Goal: Answer question/provide support

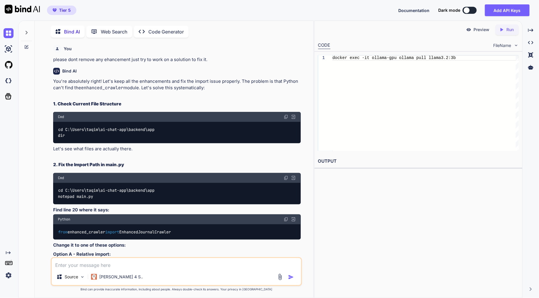
scroll to position [18917, 0]
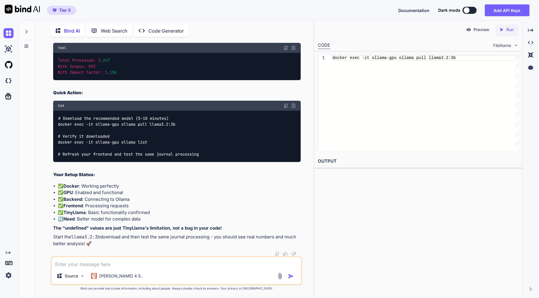
click at [356, 249] on div "Preview Created with Pixso. Run CODE FileName 1 docker exec -it ollama-gpu olla…" at bounding box center [418, 160] width 208 height 278
click at [87, 258] on textarea at bounding box center [176, 262] width 249 height 11
paste textarea "📊 System 1:25:47 AM 📊 **Excel File Uploaded Successfully!** **File:** Doaj_jour…"
type textarea "i ran all the models which you suggested but none of them gave me any results 📊…"
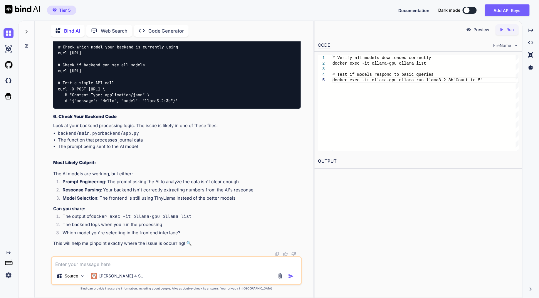
scroll to position [19353, 0]
drag, startPoint x: 211, startPoint y: 125, endPoint x: 46, endPoint y: 125, distance: 165.4
click at [46, 125] on div "You please dont remove any ehancement just try to work on a solution to fix it.…" at bounding box center [176, 169] width 274 height 257
drag, startPoint x: 46, startPoint y: 125, endPoint x: 150, endPoint y: 113, distance: 105.5
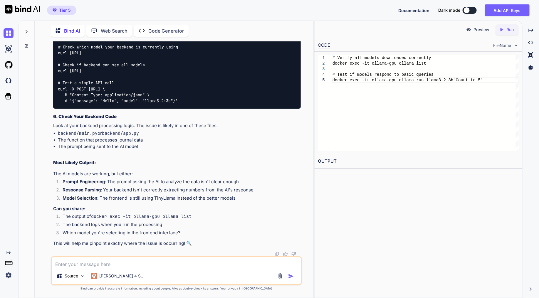
drag, startPoint x: 77, startPoint y: 105, endPoint x: 52, endPoint y: 106, distance: 25.0
click at [52, 106] on div "You please dont remove any ehancement just try to work on a solution to fix it.…" at bounding box center [177, 148] width 250 height 215
copy code "docker exec -it ollama-gpu ollama list"
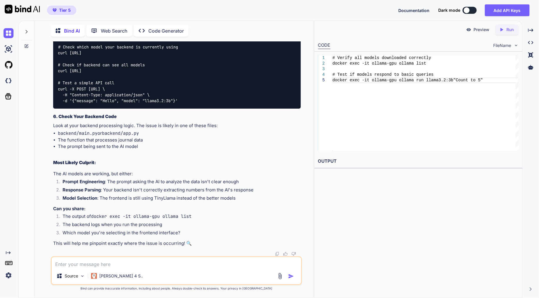
copy div "docker exec -it ollama-gpu ollama run llama3.2:3b "Count to 5""
drag, startPoint x: 73, startPoint y: 191, endPoint x: 98, endPoint y: 199, distance: 26.1
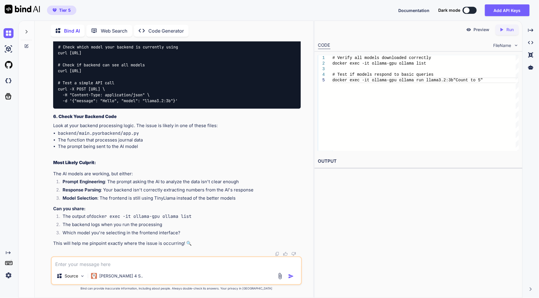
drag, startPoint x: 171, startPoint y: 175, endPoint x: 56, endPoint y: 182, distance: 115.4
drag, startPoint x: 56, startPoint y: 182, endPoint x: 153, endPoint y: 183, distance: 97.6
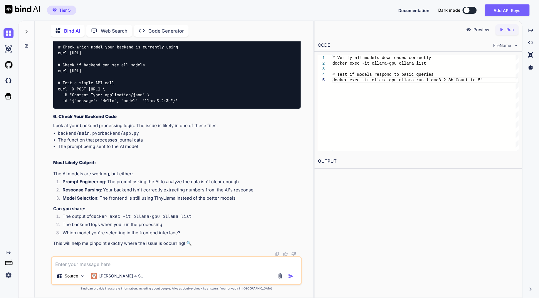
drag, startPoint x: 153, startPoint y: 183, endPoint x: 145, endPoint y: 178, distance: 10.0
drag, startPoint x: 145, startPoint y: 178, endPoint x: 130, endPoint y: 179, distance: 14.1
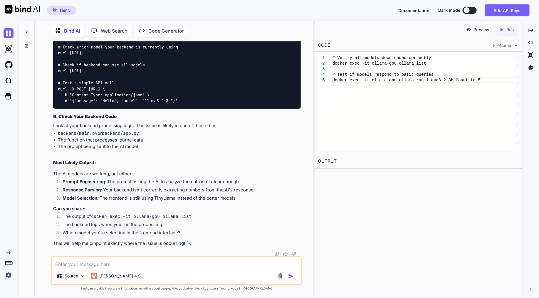
click at [209, 266] on textarea at bounding box center [176, 262] width 249 height 11
click at [236, 265] on textarea "although the models are showing in the web page and also it is responding" at bounding box center [176, 262] width 249 height 11
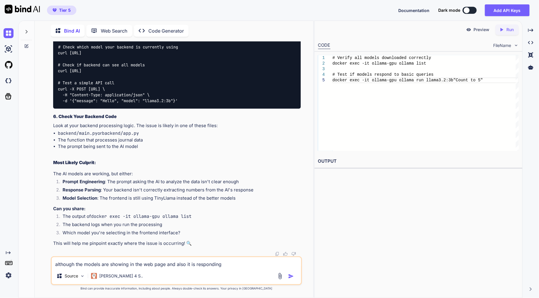
paste textarea "🤖 Trying Ollama at: http://host.docker.internal:11434 INFO:httpx:HTTP Request: …"
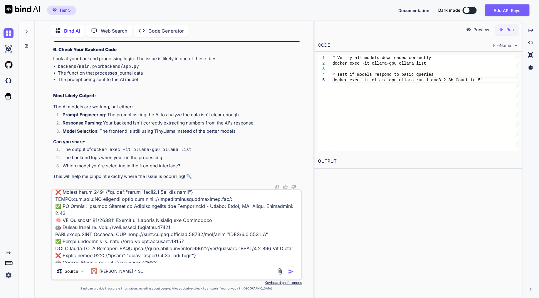
scroll to position [7072, 0]
type textarea "🤖 Trying Ollama at: http://host.docker.internal:11434 INFO:httpx:HTTP Request: …"
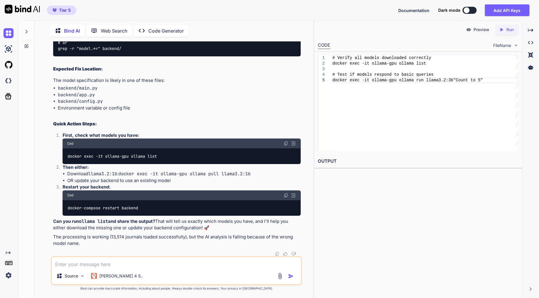
scroll to position [24165, 0]
drag, startPoint x: 182, startPoint y: 161, endPoint x: 51, endPoint y: 160, distance: 131.1
click at [51, 160] on div "You please dont remove any ehancement just try to work on a solution to fix it.…" at bounding box center [176, 169] width 251 height 257
copy code "docker exec -it ollama-gpu ollama pull llama3.2:1b"
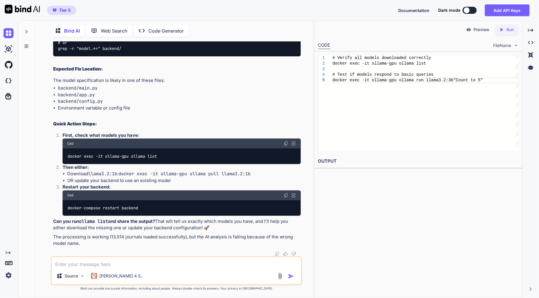
scroll to position [24200, 0]
drag, startPoint x: 195, startPoint y: 121, endPoint x: 202, endPoint y: 126, distance: 9.1
drag, startPoint x: 202, startPoint y: 126, endPoint x: 196, endPoint y: 124, distance: 6.5
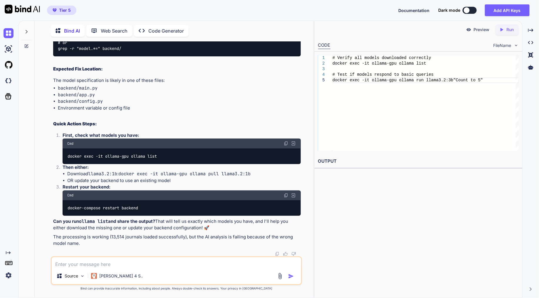
copy div "docker exec -it ollama-gpu ollama pull llama3.2:1b"
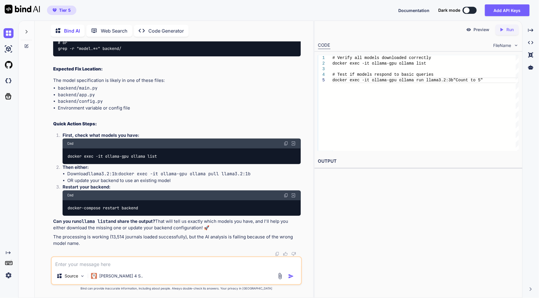
click at [308, 233] on div "You please dont remove any ehancement just try to work on a solution to fix it.…" at bounding box center [176, 169] width 274 height 257
drag, startPoint x: 177, startPoint y: 209, endPoint x: 41, endPoint y: 195, distance: 136.7
click at [41, 195] on div "You please dont remove any ehancement just try to work on a solution to fix it.…" at bounding box center [176, 169] width 274 height 257
drag, startPoint x: 191, startPoint y: 123, endPoint x: 53, endPoint y: 130, distance: 137.7
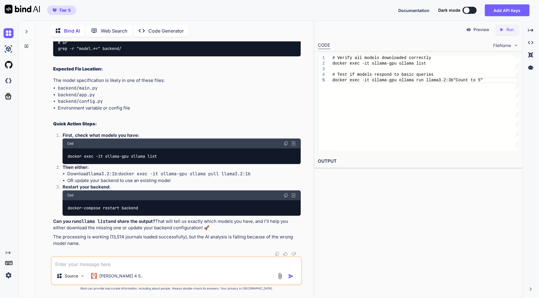
drag, startPoint x: 136, startPoint y: 180, endPoint x: 42, endPoint y: 162, distance: 95.7
click at [42, 162] on div "You please dont remove any ehancement just try to work on a solution to fix it.…" at bounding box center [176, 169] width 274 height 257
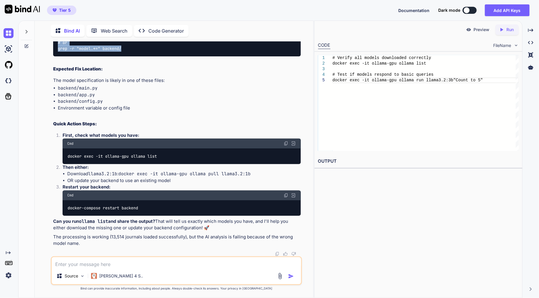
copy code "cd ai-chat-app grep -r "llama3.2:1b" backend/ # or grep -r "model.*=" backend/"
click at [109, 56] on div "# Find where the model is specified cd ai-chat-app grep -r "llama3.2:1b" backen…" at bounding box center [177, 36] width 248 height 39
drag, startPoint x: 92, startPoint y: 160, endPoint x: 50, endPoint y: 163, distance: 42.4
click at [50, 163] on div "You please dont remove any ehancement just try to work on a solution to fix it.…" at bounding box center [176, 169] width 274 height 257
copy code "cd ai-chat-app"
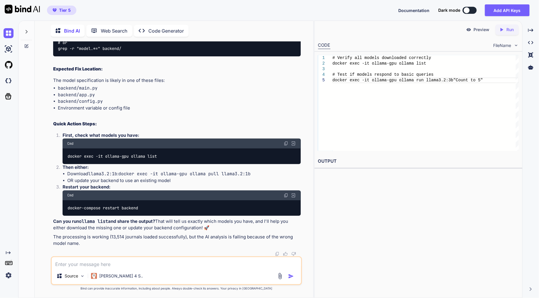
click at [120, 52] on code "# Find where the model is specified cd ai-chat-app grep -r "llama3.2:1b" backen…" at bounding box center [99, 37] width 83 height 30
drag, startPoint x: 137, startPoint y: 167, endPoint x: 51, endPoint y: 166, distance: 86.1
click at [51, 166] on div "You please dont remove any ehancement just try to work on a solution to fix it.…" at bounding box center [176, 169] width 251 height 257
copy code "grep -r "llama3.2:1b" backend/"
click at [121, 52] on code "# Find where the model is specified cd ai-chat-app grep -r "llama3.2:1b" backen…" at bounding box center [99, 37] width 83 height 30
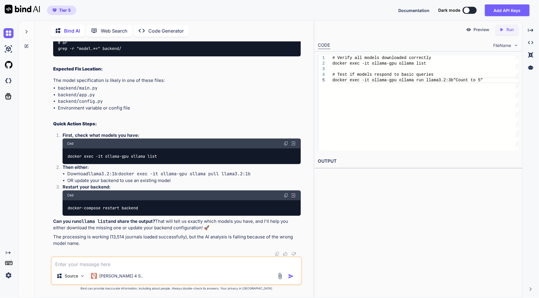
scroll to position [24363, 0]
click at [155, 267] on textarea at bounding box center [176, 262] width 249 height 11
type textarea "u"
type textarea "o"
type textarea "i am using terminal"
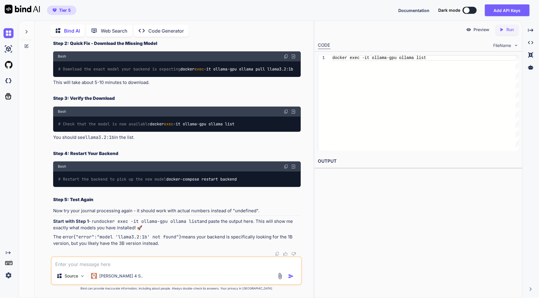
scroll to position [24776, 0]
click at [127, 261] on textarea at bounding box center [176, 262] width 249 height 11
type textarea "b"
type textarea "but in the backend you said it is hard coded, we have to edit that right"
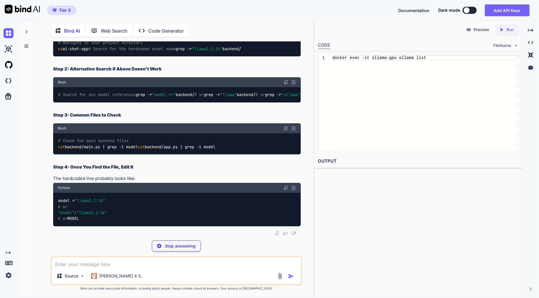
scroll to position [25139, 0]
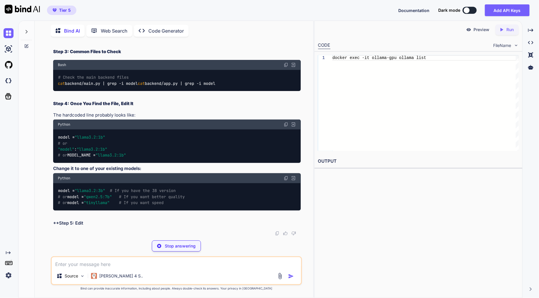
click at [103, 267] on textarea at bounding box center [176, 262] width 249 height 11
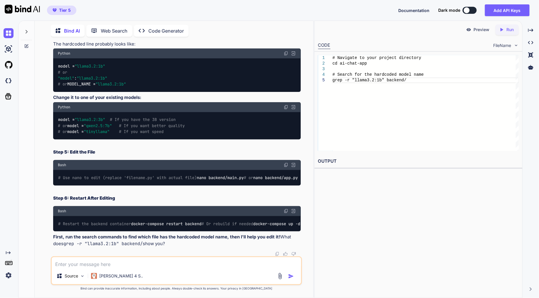
scroll to position [25328, 0]
click at [167, 270] on div "Source Claude 4 S.." at bounding box center [176, 271] width 251 height 29
click at [175, 264] on textarea at bounding box center [176, 262] width 249 height 11
type textarea "write command prompt"
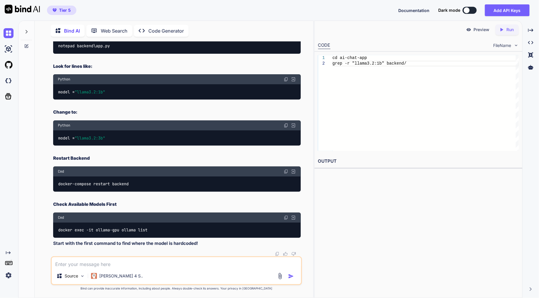
scroll to position [25586, 0]
click at [114, 265] on textarea at bounding box center [176, 262] width 249 height 11
type textarea "grep is not working"
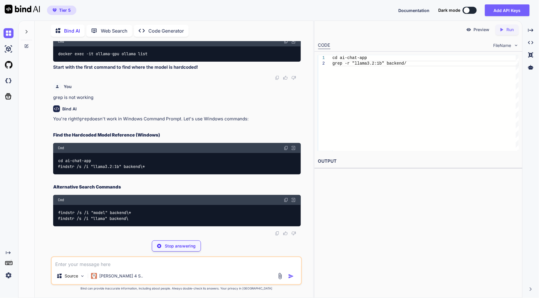
scroll to position [25977, 0]
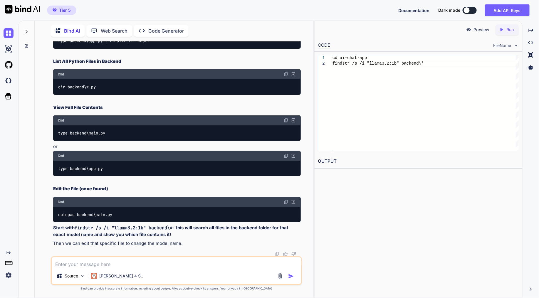
drag, startPoint x: 149, startPoint y: 182, endPoint x: 46, endPoint y: 175, distance: 103.3
click at [46, 175] on div "You please dont remove any ehancement just try to work on a solution to fix it.…" at bounding box center [176, 169] width 274 height 257
copy code "cd ai-chat-app findstr /s /i "llama3.2:1b" backend\*"
click at [247, 121] on div "Bind AI You're right! grep doesn't work in Windows Command Prompt. Let's use Wi…" at bounding box center [177, 61] width 248 height 392
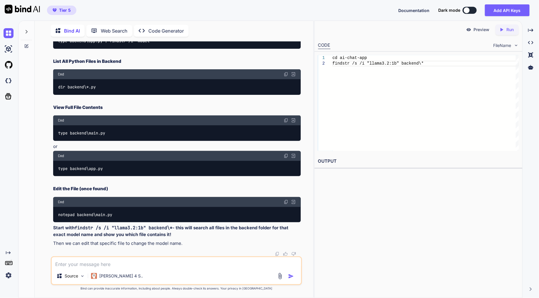
click at [175, 258] on textarea at bounding box center [176, 262] width 249 height 11
click at [104, 264] on textarea "not working," at bounding box center [176, 262] width 249 height 11
paste textarea "INFO:httpx:HTTP Request: GET http://host.docker.internal:11434/api/tags "HTTP/1…"
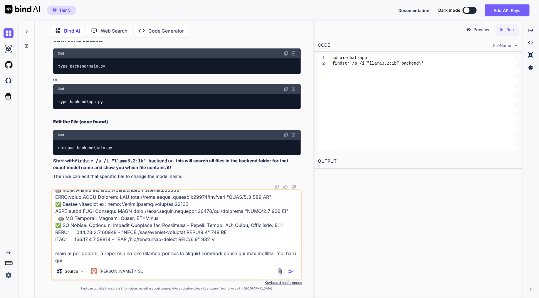
scroll to position [155, 0]
paste textarea "🎯 **Journal Processing Complete!** **Total Processed:** undefined **With Scopus…"
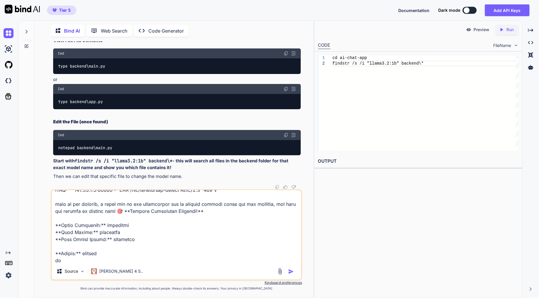
scroll to position [205, 0]
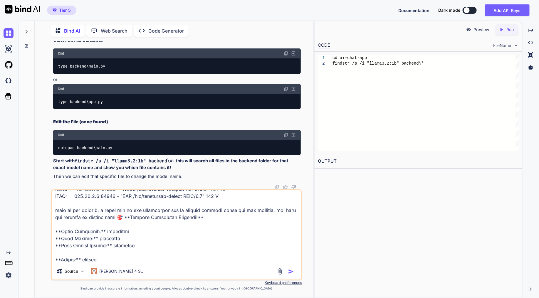
type textarea "INFO:httpx:HTTP Request: GET http://host.docker.internal:11434/api/tags "HTTP/1…"
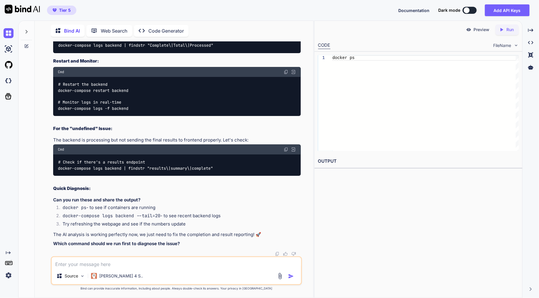
scroll to position [26652, 0]
drag, startPoint x: 163, startPoint y: 202, endPoint x: 47, endPoint y: 202, distance: 115.8
click at [47, 202] on div "You please dont remove any ehancement just try to work on a solution to fix it.…" at bounding box center [176, 169] width 274 height 257
copy code "docker-compose logs backend --tail=50"
click at [286, 53] on div "docker-compose logs backend | findstr "Complete\|Total\|Processed"" at bounding box center [177, 45] width 248 height 15
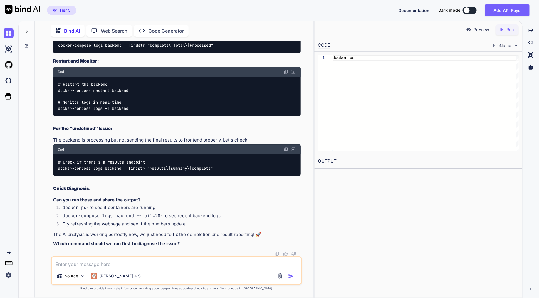
scroll to position [26717, 0]
drag, startPoint x: 234, startPoint y: 174, endPoint x: 56, endPoint y: 177, distance: 178.4
click at [56, 53] on div "docker-compose logs backend | findstr "Complete\|Total\|Processed"" at bounding box center [177, 45] width 248 height 15
copy code "docker-compose logs backend | findstr "Complete\|Total\|Processed""
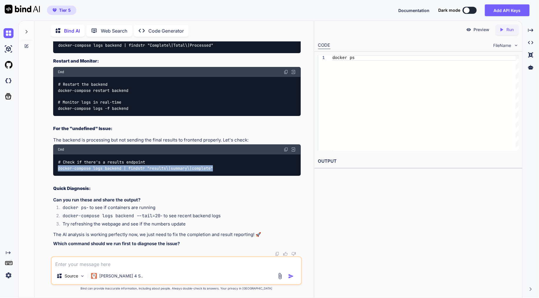
drag, startPoint x: 228, startPoint y: 167, endPoint x: 53, endPoint y: 170, distance: 174.6
click at [53, 170] on div "# Check if there's a results endpoint docker-compose logs backend | findstr "re…" at bounding box center [177, 165] width 248 height 21
click at [167, 268] on div "Source Claude 4 S.." at bounding box center [176, 271] width 251 height 29
click at [168, 267] on textarea at bounding box center [176, 262] width 249 height 11
paste textarea "docker-compose logs backend | findstr "results\|summary\|complete""
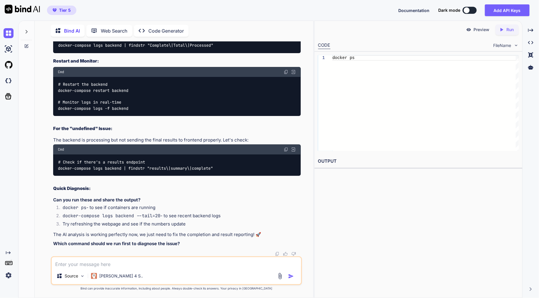
type textarea "docker-compose logs backend | findstr "results\|summary\|complete""
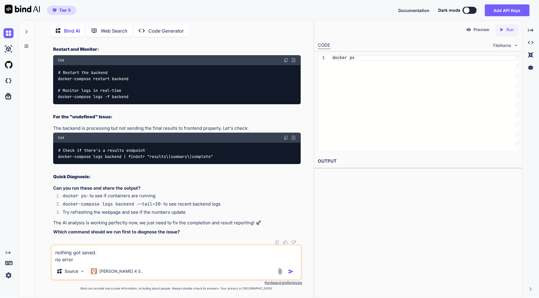
paste textarea "| ✅ AI Result: Turkish Journal of Anaesthesiology and Reanimation - Scopus: Tru…"
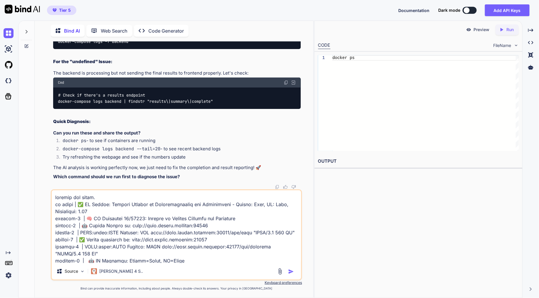
scroll to position [50, 0]
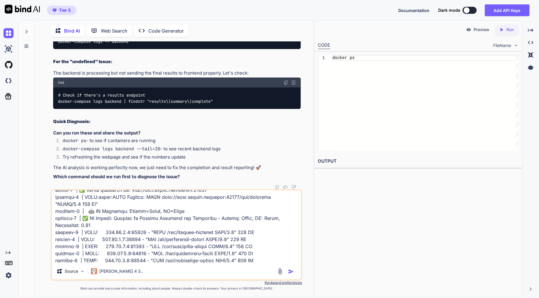
type textarea "nothing got saved. no error | ✅ AI Result: Turkish Journal of Anaesthesiology a…"
click at [289, 269] on img "button" at bounding box center [291, 272] width 6 height 6
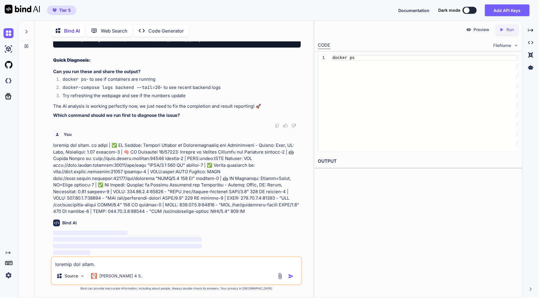
scroll to position [26974, 0]
click at [210, 184] on p at bounding box center [177, 178] width 248 height 73
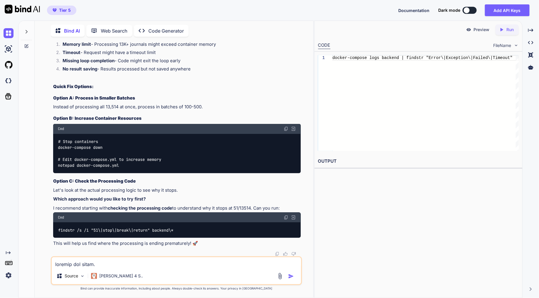
scroll to position [27138, 0]
drag, startPoint x: 248, startPoint y: 181, endPoint x: 55, endPoint y: 184, distance: 192.8
drag, startPoint x: 55, startPoint y: 184, endPoint x: 72, endPoint y: 184, distance: 16.5
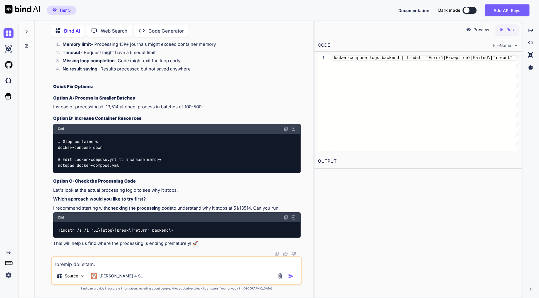
drag, startPoint x: 147, startPoint y: 155, endPoint x: 53, endPoint y: 152, distance: 94.7
click at [53, 152] on div "You please dont remove any ehancement just try to work on a solution to fix it.…" at bounding box center [177, 148] width 250 height 215
click at [38, 239] on div "Bind AI Web Search Created with Pixso. Code Generator You please dont remove an…" at bounding box center [174, 160] width 279 height 276
click at [155, 266] on textarea at bounding box center [176, 262] width 249 height 11
paste textarea "C:\Users\taqim\ai-chat-app>docker stats --no-stream CONTAINER ID NAME CPU % MEM…"
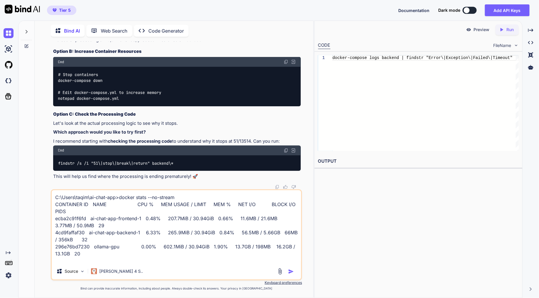
scroll to position [27235, 0]
drag, startPoint x: 152, startPoint y: 168, endPoint x: 52, endPoint y: 161, distance: 100.7
click at [52, 161] on div "You please dont remove any ehancement just try to work on a solution to fix it.…" at bounding box center [177, 115] width 250 height 148
click at [109, 260] on textarea "C:\Users\taqim\ai-chat-app>docker stats --no-stream CONTAINER ID NAME CPU % MEM…" at bounding box center [176, 226] width 249 height 73
paste textarea "C:\Users\taqim\ai-chat-app>findstr /s /i "process.*journal" backend\* backend\a…"
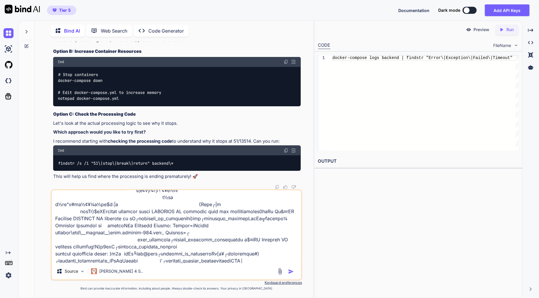
scroll to position [27301, 0]
type textarea "C:\Users\taqim\ai-chat-app>docker stats --no-stream CONTAINER ID NAME CPU % MEM…"
drag, startPoint x: 198, startPoint y: 147, endPoint x: 49, endPoint y: 143, distance: 149.3
click at [49, 143] on div "You please dont remove any ehancement just try to work on a solution to fix it.…" at bounding box center [176, 169] width 274 height 257
drag, startPoint x: 49, startPoint y: 143, endPoint x: 161, endPoint y: 145, distance: 112.6
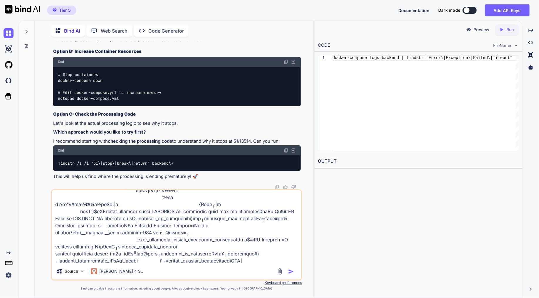
drag, startPoint x: 203, startPoint y: 149, endPoint x: 34, endPoint y: 147, distance: 168.7
click at [34, 147] on div "Bind AI Web Search Created with Pixso. Code Generator You please dont remove an…" at bounding box center [166, 159] width 295 height 278
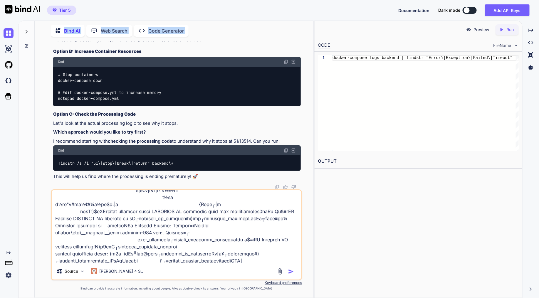
drag, startPoint x: 165, startPoint y: 148, endPoint x: 45, endPoint y: 146, distance: 119.6
click at [45, 146] on div "You please dont remove any ehancement just try to work on a solution to fix it.…" at bounding box center [176, 169] width 274 height 257
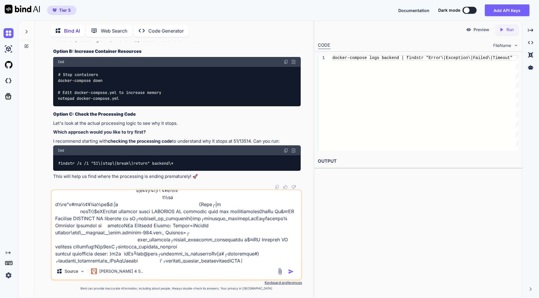
scroll to position [27503, 0]
click at [292, 272] on img "button" at bounding box center [291, 272] width 6 height 6
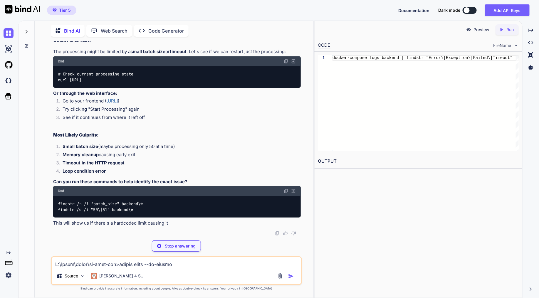
scroll to position [28158, 0]
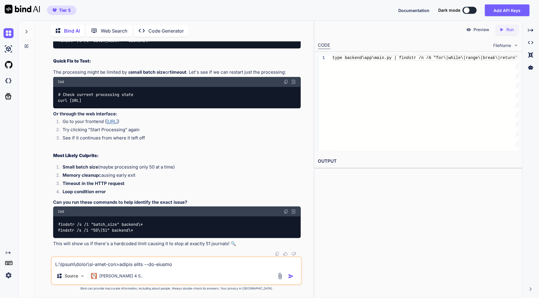
drag, startPoint x: 254, startPoint y: 120, endPoint x: 44, endPoint y: 114, distance: 210.2
click at [44, 114] on div "You please dont remove any ehancement just try to work on a solution to fix it.…" at bounding box center [176, 169] width 274 height 257
click at [142, 260] on textarea at bounding box center [176, 262] width 249 height 11
paste textarea "C:\Users\taqim\ai-chat-app>type backend\app\main.py | findstr /n /A "for\|while…"
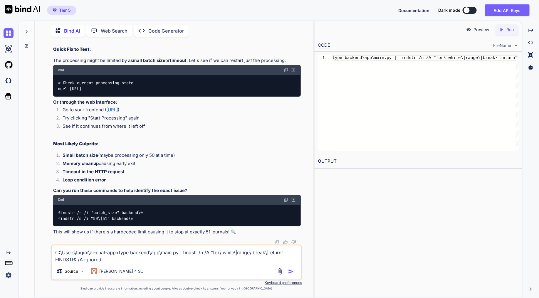
drag, startPoint x: 187, startPoint y: 183, endPoint x: 47, endPoint y: 180, distance: 140.5
click at [47, 180] on div "You please dont remove any ehancement just try to work on a solution to fix it.…" at bounding box center [176, 169] width 274 height 257
drag, startPoint x: 224, startPoint y: 215, endPoint x: 44, endPoint y: 217, distance: 180.4
click at [44, 217] on div "You please dont remove any ehancement just try to work on a solution to fix it.…" at bounding box center [176, 169] width 274 height 257
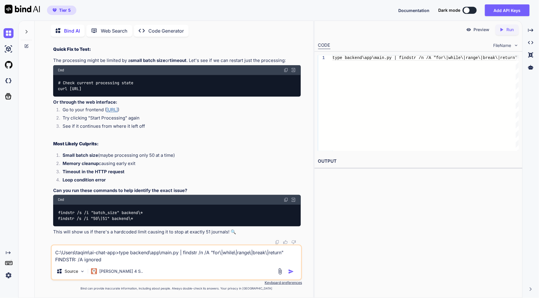
click at [167, 259] on textarea "C:\Users\taqim\ai-chat-app>type backend\app\main.py | findstr /n /A "for\|while…" at bounding box center [176, 255] width 249 height 18
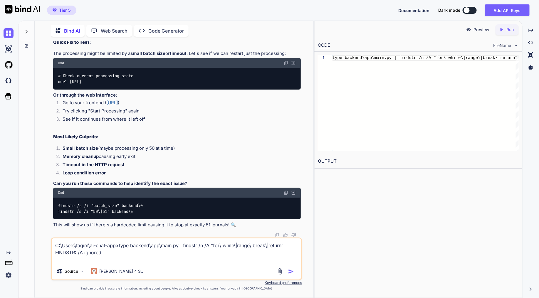
paste textarea "C:\Users\taqim\ai-chat-app>type backend\app\main.py | findstr /A /C:"range" -A …"
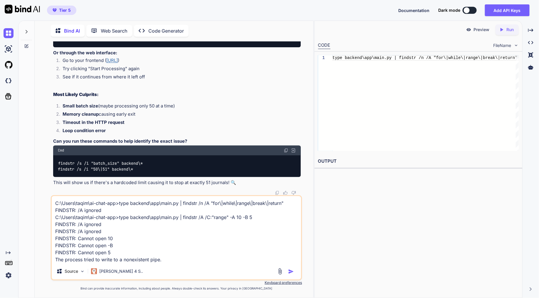
scroll to position [28451, 0]
type textarea "C:\Users\taqim\ai-chat-app>type backend\app\main.py | findstr /n /A "for\|while…"
click at [291, 273] on img "button" at bounding box center [291, 272] width 6 height 6
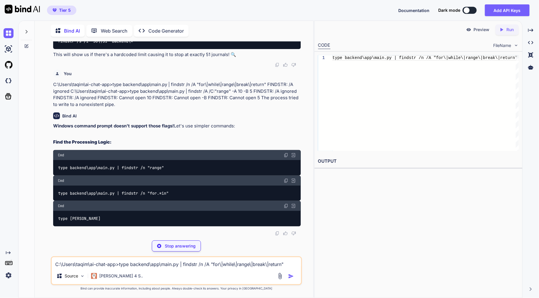
scroll to position [28618, 0]
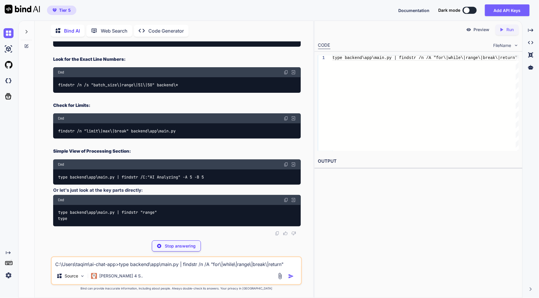
drag, startPoint x: 182, startPoint y: 184, endPoint x: 56, endPoint y: 183, distance: 126.1
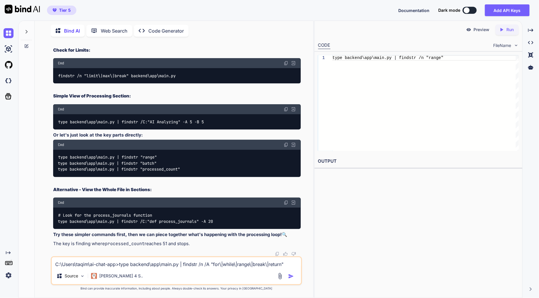
click at [196, 257] on div "C:\Users\taqim\ai-chat-app>type backend\app\main.py | findstr /n /A "for\|while…" at bounding box center [176, 271] width 251 height 29
click at [192, 265] on textarea "C:\Users\taqim\ai-chat-app>type backend\app\main.py | findstr /n /A "for\|while…" at bounding box center [176, 262] width 249 height 11
paste textarea "C:\Users\taqim\ai-chat-app>type backend\app\main.py | findstr /n "range" 638: f…"
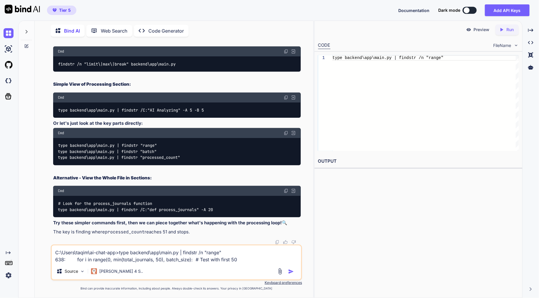
drag, startPoint x: 180, startPoint y: 209, endPoint x: 53, endPoint y: 209, distance: 126.4
drag, startPoint x: 238, startPoint y: 257, endPoint x: 249, endPoint y: 252, distance: 11.7
click at [239, 257] on textarea "C:\Users\taqim\ai-chat-app>type backend\app\main.py | findstr /n "range" 638: f…" at bounding box center [176, 255] width 249 height 18
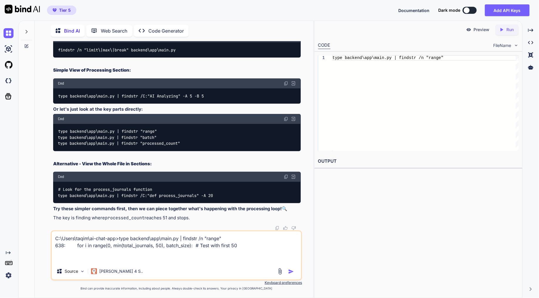
paste textarea "C:\Users\taqim\ai-chat-app>type backend\app\main.py | findstr /n "for.*in" 22:#…"
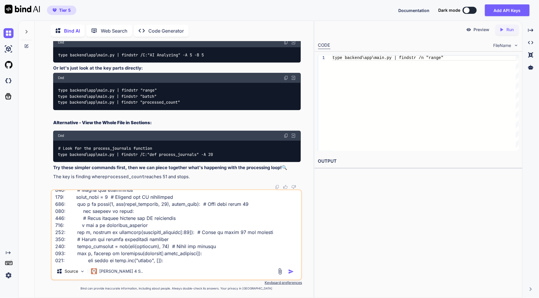
scroll to position [28748, 0]
drag, startPoint x: 190, startPoint y: 100, endPoint x: 52, endPoint y: 103, distance: 137.8
click at [52, 103] on div "You please dont remove any ehancement just try to work on a solution to fix it.…" at bounding box center [177, 115] width 250 height 148
click at [211, 264] on div "Source Claude 4 S.." at bounding box center [176, 235] width 251 height 91
drag, startPoint x: 244, startPoint y: 254, endPoint x: 240, endPoint y: 255, distance: 4.3
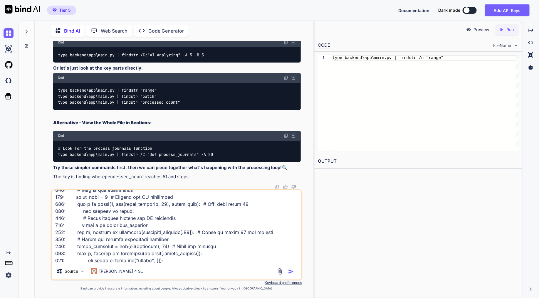
click at [244, 254] on textarea at bounding box center [176, 226] width 249 height 73
click at [220, 261] on textarea at bounding box center [176, 226] width 249 height 73
paste textarea "635: batch_size = 3 # Smaller for AI processing 638: for i in range(0, min(tota…"
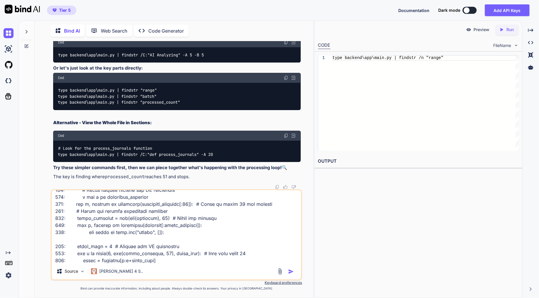
scroll to position [28934, 0]
type textarea "C:\Users\taqim\ai-chat-app>type backend\app\main.py | findstr /n "range" 638: f…"
click at [290, 272] on img "button" at bounding box center [291, 272] width 6 height 6
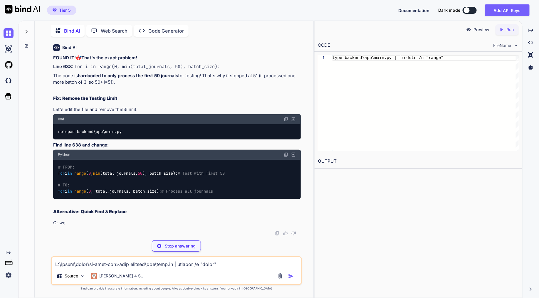
scroll to position [29231, 0]
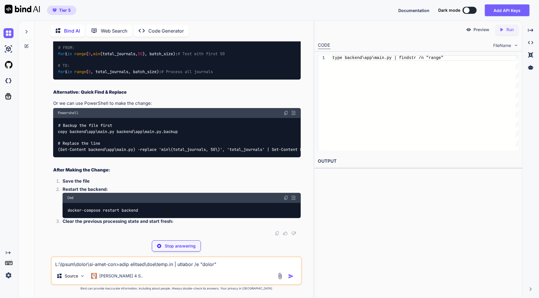
drag, startPoint x: 146, startPoint y: 140, endPoint x: 51, endPoint y: 127, distance: 96.2
click at [51, 127] on div "You please dont remove any ehancement just try to work on a solution to fix it.…" at bounding box center [176, 169] width 251 height 257
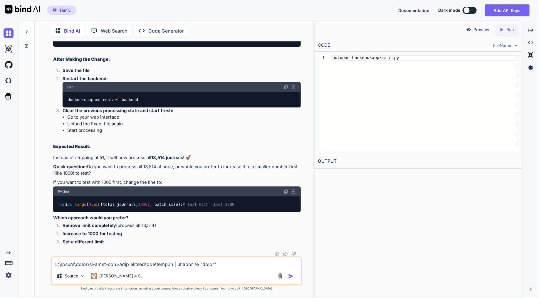
click at [210, 7] on div "Powershell" at bounding box center [177, 2] width 248 height 10
drag, startPoint x: 194, startPoint y: 174, endPoint x: 54, endPoint y: 176, distance: 139.9
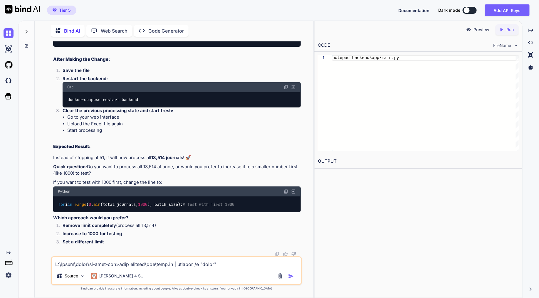
drag, startPoint x: 170, startPoint y: 192, endPoint x: 51, endPoint y: 195, distance: 118.7
click at [51, 195] on div "You please dont remove any ehancement just try to work on a solution to fix it.…" at bounding box center [176, 169] width 251 height 257
click at [134, 201] on div "FOUND IT! 🎯 That's the exact problem! Line 638: for i in range(0, min(total_jou…" at bounding box center [177, 35] width 248 height 423
drag, startPoint x: 162, startPoint y: 170, endPoint x: 66, endPoint y: 177, distance: 97.0
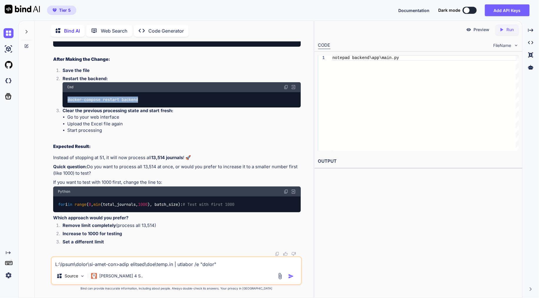
click at [66, 108] on div "docker-compose restart backend" at bounding box center [182, 99] width 238 height 15
click at [157, 226] on div "FOUND IT! 🎯 That's the exact problem! Line 638: for i in range(0, min(total_jou…" at bounding box center [177, 35] width 248 height 423
click at [106, 261] on textarea at bounding box center [176, 262] width 249 height 11
click at [271, 266] on textarea "but why didnt it save the file? if the batch sizie was 50 it should have saved …" at bounding box center [176, 262] width 249 height 11
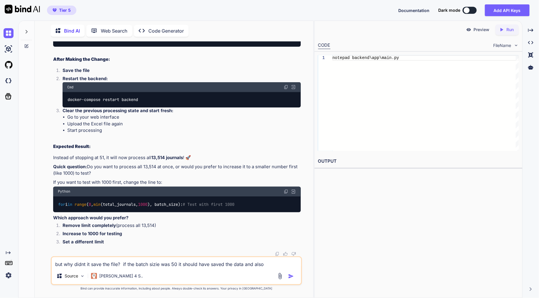
paste textarea "🎯 **Journal Processing Complete!** **Total Processed:** undefined **With Scopus…"
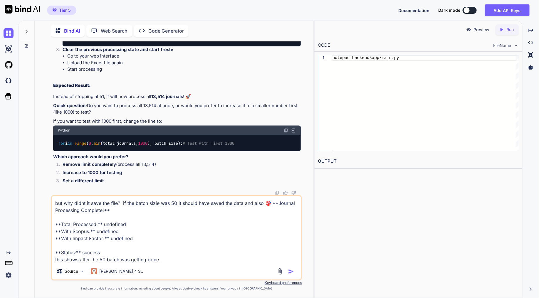
type textarea "but why didnt it save the file? if the batch sizie was 50 it should have saved …"
click at [292, 274] on img "button" at bounding box center [291, 272] width 6 height 6
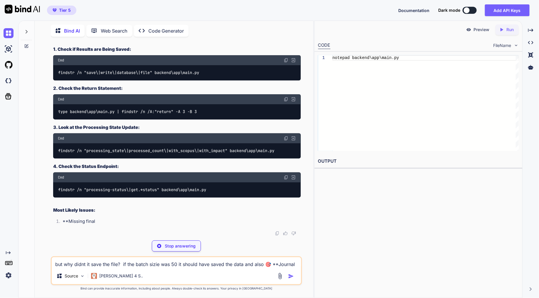
scroll to position [29773, 0]
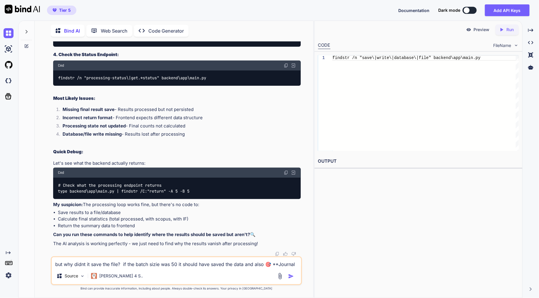
drag, startPoint x: 214, startPoint y: 179, endPoint x: 53, endPoint y: 177, distance: 160.7
click at [53, 8] on div "type backend\app\main.py | findstr /n /A:"return" -A 3 -B 3" at bounding box center [177, -1] width 248 height 15
click at [360, 248] on div "Preview Created with Pixso. Run CODE FileName 1 findstr /n "save\|write\|databa…" at bounding box center [418, 160] width 208 height 278
drag, startPoint x: 228, startPoint y: 139, endPoint x: 55, endPoint y: 139, distance: 173.1
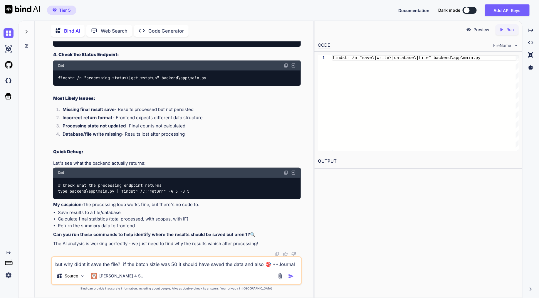
scroll to position [29805, 0]
drag, startPoint x: 280, startPoint y: 186, endPoint x: 35, endPoint y: 192, distance: 245.4
click at [35, 192] on div "Bind AI Web Search Created with Pixso. Code Generator You please dont remove an…" at bounding box center [174, 160] width 279 height 276
click at [130, 264] on textarea "but why didnt it save the file? if the batch sizie was 50 it should have saved …" at bounding box center [176, 262] width 249 height 11
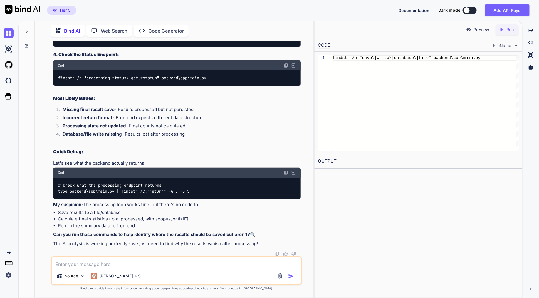
paste textarea "C:\Users\taqim\ai-chat-app>type backend\app\main.py | findstr /n /A:"return" -A…"
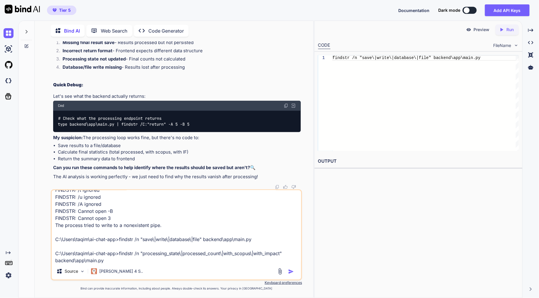
type textarea "C:\Users\taqim\ai-chat-app>type backend\app\main.py | findstr /n /A:"return" -A…"
click at [292, 272] on img "button" at bounding box center [291, 272] width 6 height 6
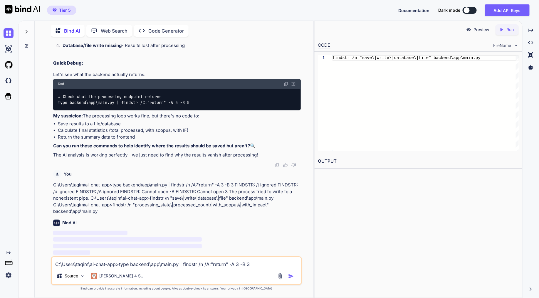
scroll to position [30010, 0]
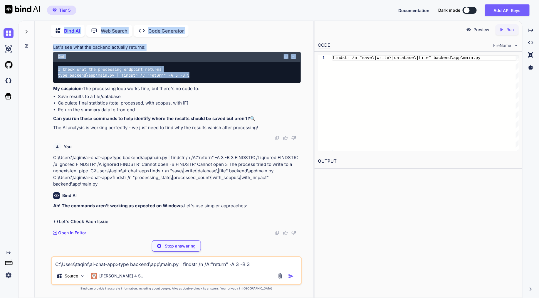
drag, startPoint x: 200, startPoint y: 133, endPoint x: 26, endPoint y: 139, distance: 174.9
click at [26, 139] on div "Bind AI Web Search Created with Pixso. Code Generator You please dont remove an…" at bounding box center [166, 159] width 295 height 278
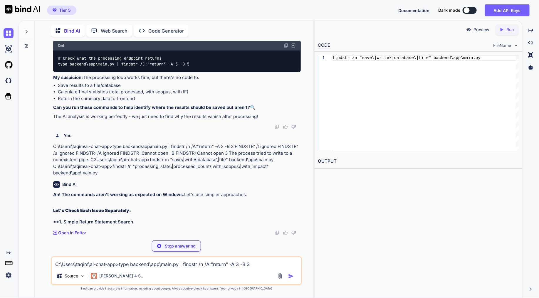
drag, startPoint x: 26, startPoint y: 139, endPoint x: 155, endPoint y: 168, distance: 133.0
click at [155, 102] on li "Return the summary data to frontend" at bounding box center [179, 98] width 243 height 7
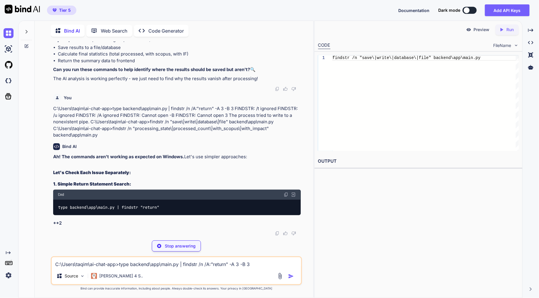
scroll to position [30147, 0]
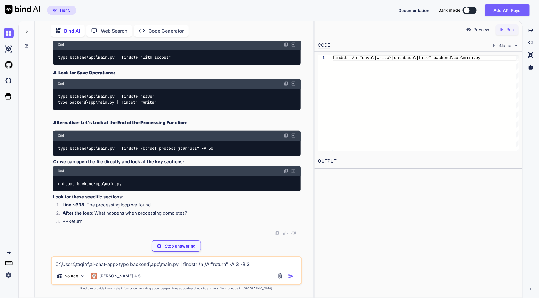
drag, startPoint x: 96, startPoint y: 187, endPoint x: 41, endPoint y: 179, distance: 55.8
click at [41, 179] on div "You please dont remove any ehancement just try to work on a solution to fix it.…" at bounding box center [176, 169] width 274 height 257
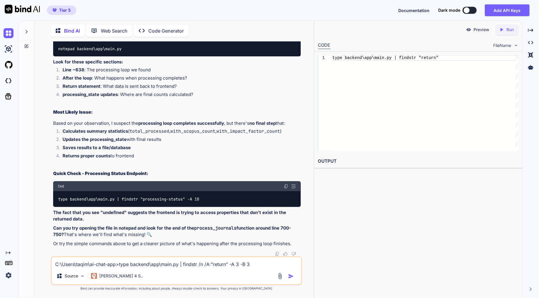
click at [509, 145] on div "type backend\app\main.py | findstr "return"" at bounding box center [426, 103] width 186 height 96
click at [137, 269] on div "C:\Users\taqim\ai-chat-app>type backend\app\main.py | findstr /n /A:"return" -A…" at bounding box center [176, 271] width 251 height 29
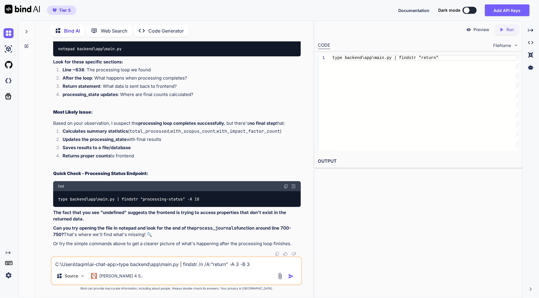
click at [140, 266] on textarea "C:\Users\taqim\ai-chat-app>type backend\app\main.py | findstr /n /A:"return" -A…" at bounding box center [176, 262] width 249 height 11
paste textarea "C:\Users\taqim\ai-chat-app>findstr /n "processing_state\|processed_count\|with_…"
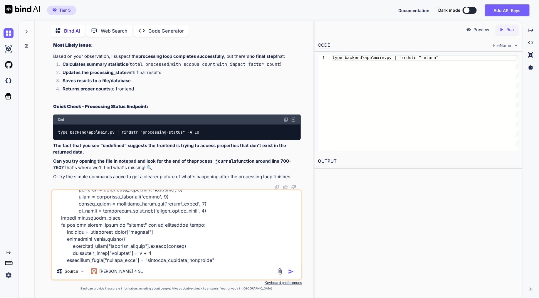
scroll to position [30278, 0]
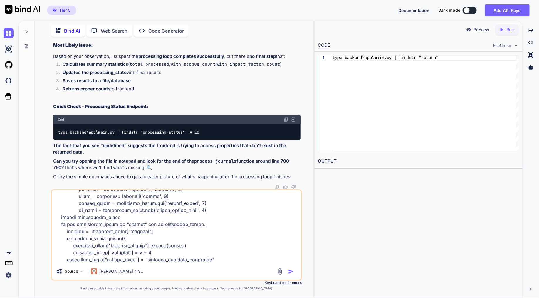
click at [239, 258] on textarea at bounding box center [176, 226] width 249 height 73
paste textarea "C:\Users\taqim\ai-chat-app>type backend\app\main.py | findstr "with_scopus" wit…"
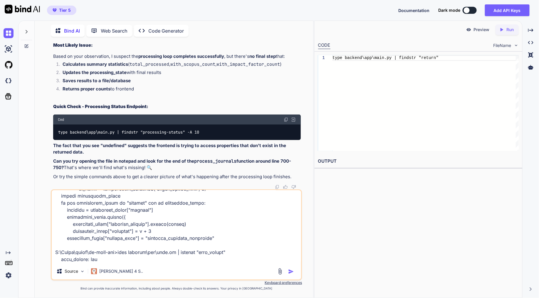
drag, startPoint x: 117, startPoint y: 173, endPoint x: 46, endPoint y: 159, distance: 72.0
click at [46, 159] on div "You please dont remove any ehancement just try to work on a solution to fix it.…" at bounding box center [176, 169] width 274 height 257
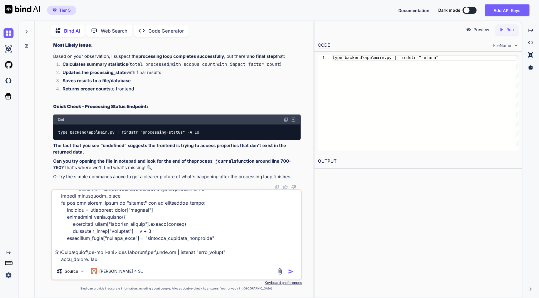
drag, startPoint x: 161, startPoint y: 108, endPoint x: 43, endPoint y: 101, distance: 118.4
click at [43, 101] on div "You please dont remove any ehancement just try to work on a solution to fix it.…" at bounding box center [176, 169] width 274 height 257
click at [108, 257] on textarea at bounding box center [176, 226] width 249 height 73
paste textarea "C:\Users\taqim\ai-chat-app>type backend\app\main.py | findstr "save" C:\Users\t…"
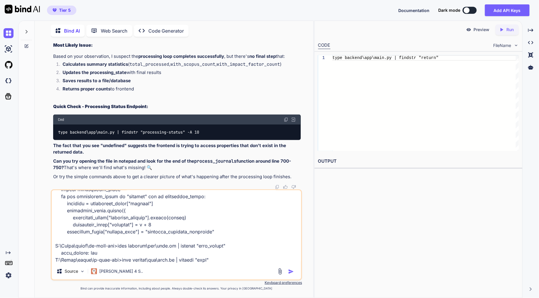
scroll to position [635, 0]
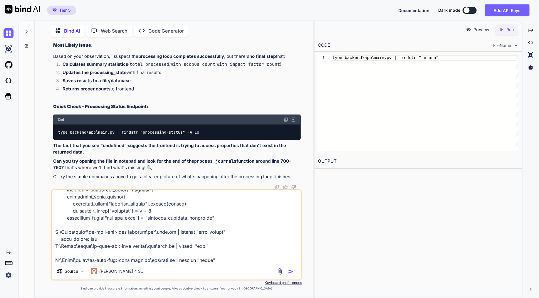
type textarea "C:\Users\taqim\ai-chat-app>findstr /n "processing_state\|processed_count\|with_…"
drag, startPoint x: 230, startPoint y: 119, endPoint x: 46, endPoint y: 124, distance: 183.4
click at [46, 124] on div "You please dont remove any ehancement just try to work on a solution to fix it.…" at bounding box center [176, 169] width 274 height 257
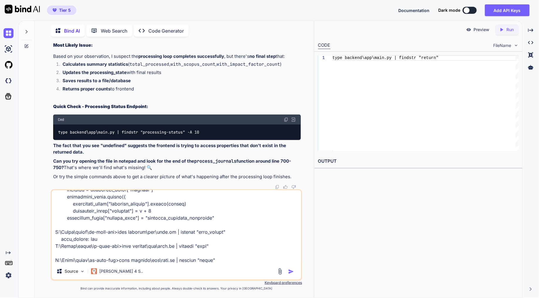
scroll to position [30408, 0]
drag, startPoint x: 148, startPoint y: 127, endPoint x: 50, endPoint y: 124, distance: 97.9
click at [50, 124] on div "You please dont remove any ehancement just try to work on a solution to fix it.…" at bounding box center [176, 169] width 274 height 257
click at [197, 238] on textarea at bounding box center [176, 226] width 249 height 73
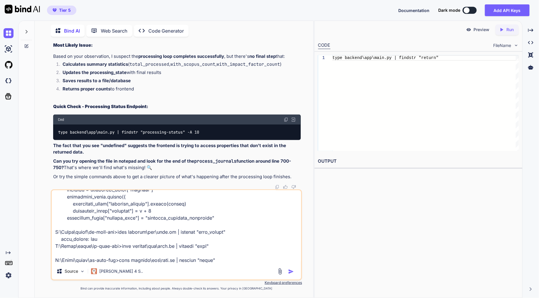
click at [292, 269] on img "button" at bounding box center [291, 272] width 6 height 6
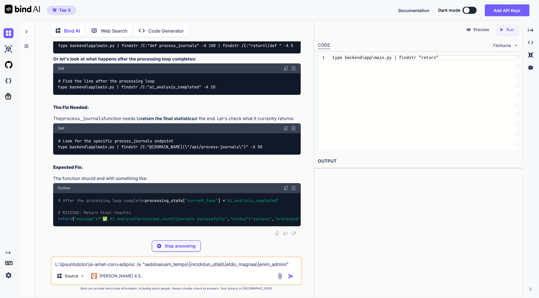
scroll to position [30988, 0]
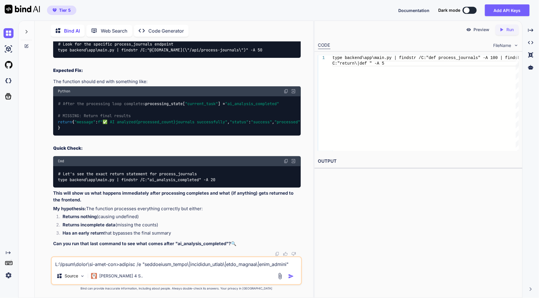
drag, startPoint x: 234, startPoint y: 212, endPoint x: 46, endPoint y: 215, distance: 188.1
click at [46, 215] on div "You please dont remove any ehancement just try to work on a solution to fix it.…" at bounding box center [176, 169] width 274 height 257
drag, startPoint x: 270, startPoint y: 208, endPoint x: 48, endPoint y: 209, distance: 221.6
click at [48, 209] on div "You please dont remove any ehancement just try to work on a solution to fix it.…" at bounding box center [176, 169] width 274 height 257
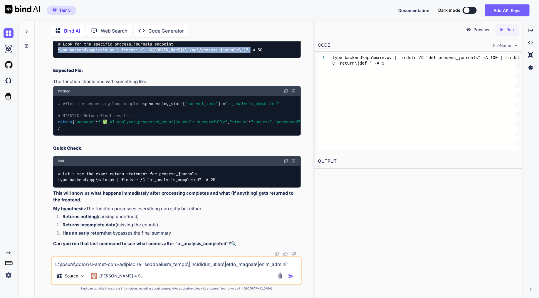
scroll to position [31258, 0]
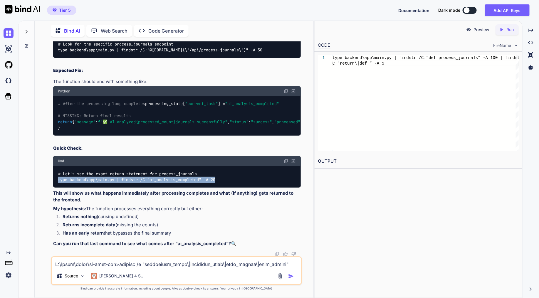
drag, startPoint x: 235, startPoint y: 177, endPoint x: 56, endPoint y: 185, distance: 179.4
click at [56, 185] on div "# Let's see the exact return statement for process_journals type backend\app\ma…" at bounding box center [177, 176] width 248 height 21
click at [129, 264] on textarea at bounding box center [176, 262] width 249 height 11
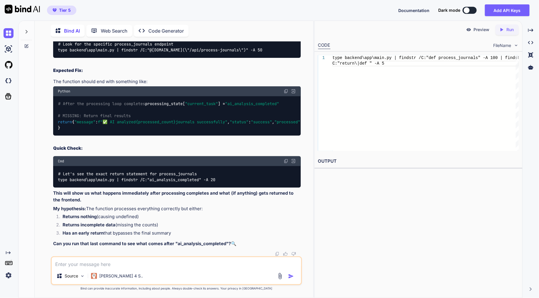
paste textarea "C:\Users\taqim\ai-chat-app>notepad backend\app\main.py C:\Users\taqim\ai-chat-a…"
type textarea "C:\Users\taqim\ai-chat-app>notepad backend\app\main.py C:\Users\taqim\ai-chat-a…"
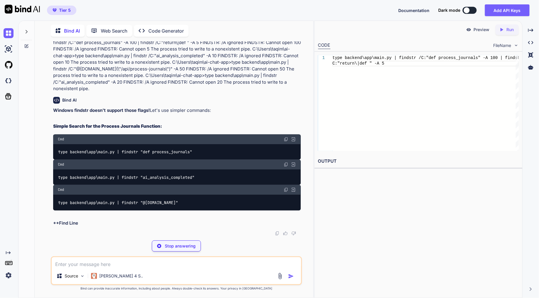
scroll to position [31519, 0]
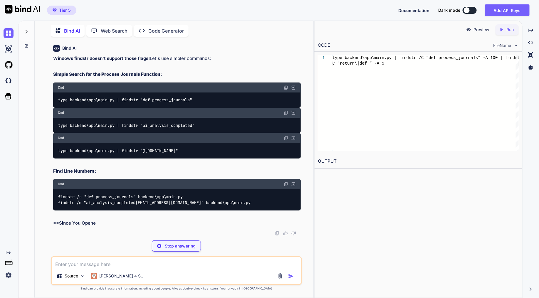
click at [209, 108] on div "type backend\app\main.py | findstr "def process_journals"" at bounding box center [177, 100] width 248 height 15
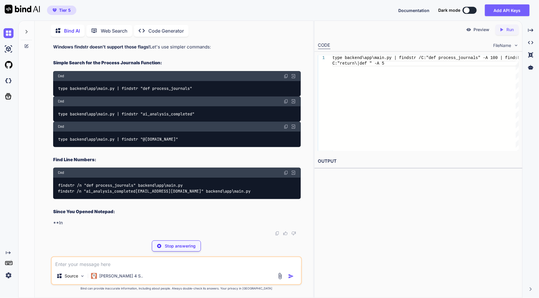
click at [209, 96] on div "type backend\app\main.py | findstr "def process_journals"" at bounding box center [177, 88] width 248 height 15
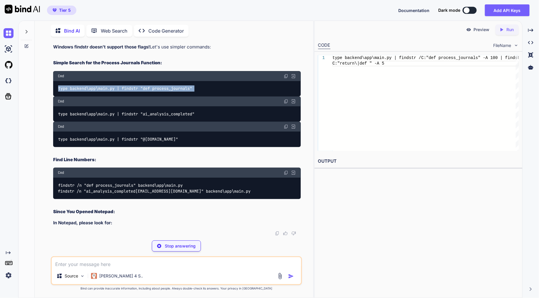
click at [209, 96] on div "type backend\app\main.py | findstr "def process_journals"" at bounding box center [177, 88] width 248 height 15
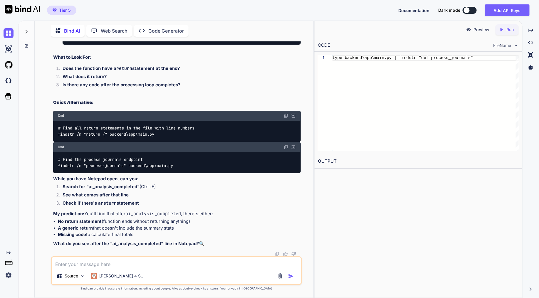
click at [172, 261] on textarea at bounding box center [176, 262] width 249 height 11
paste textarea "C:\Users\taqim\ai-chat-app>type backend\app\main.py | findstr "def process_jour…"
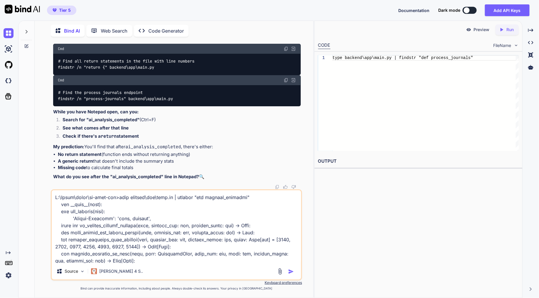
scroll to position [99, 0]
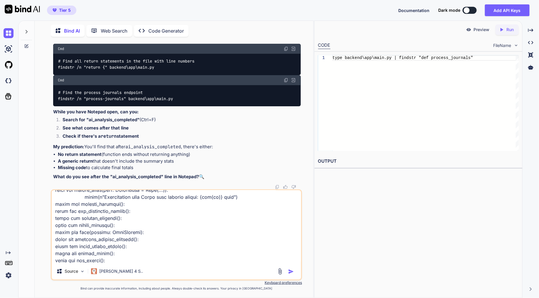
drag, startPoint x: 207, startPoint y: 148, endPoint x: 54, endPoint y: 153, distance: 153.2
click at [161, 260] on textarea at bounding box center [176, 226] width 249 height 73
paste textarea "C:\Users\taqim\ai-chat-app>type backend\app\main.py | findstr "ai_analysis_comp…"
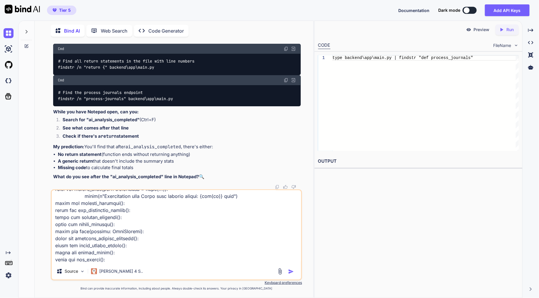
scroll to position [120, 0]
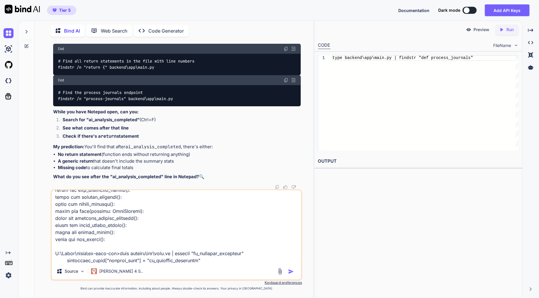
drag, startPoint x: 195, startPoint y: 173, endPoint x: 50, endPoint y: 176, distance: 144.3
click at [50, 176] on div "You please dont remove any ehancement just try to work on a solution to fix it.…" at bounding box center [176, 169] width 274 height 257
click at [232, 261] on textarea at bounding box center [176, 226] width 249 height 73
paste textarea "C:\Users\taqim\ai-chat-app>type backend\app\main.py | findstr "@app.post" @app.…"
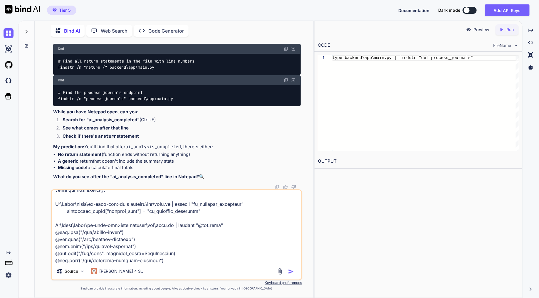
scroll to position [31585, 0]
type textarea "C:\Users\taqim\ai-chat-app>type backend\app\main.py | findstr "def process_jour…"
drag, startPoint x: 168, startPoint y: 170, endPoint x: 47, endPoint y: 154, distance: 122.6
click at [47, 154] on div "You please dont remove any ehancement just try to work on a solution to fix it.…" at bounding box center [176, 169] width 274 height 257
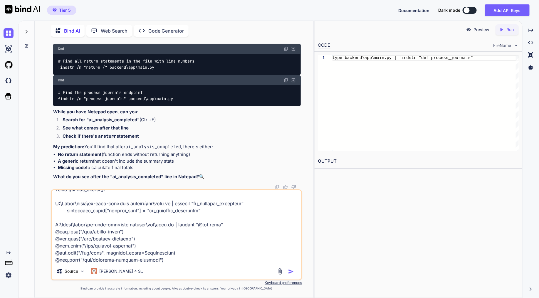
click at [190, 262] on textarea at bounding box center [176, 226] width 249 height 73
click at [192, 260] on textarea at bounding box center [176, 226] width 249 height 73
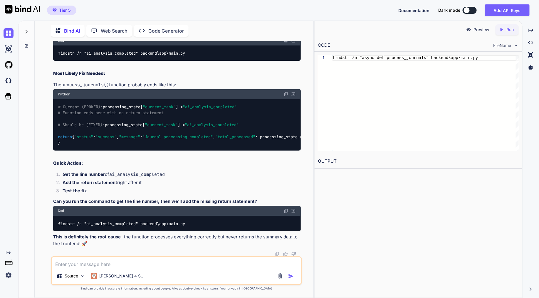
scroll to position [32364, 0]
click at [109, 262] on textarea at bounding box center [176, 262] width 249 height 11
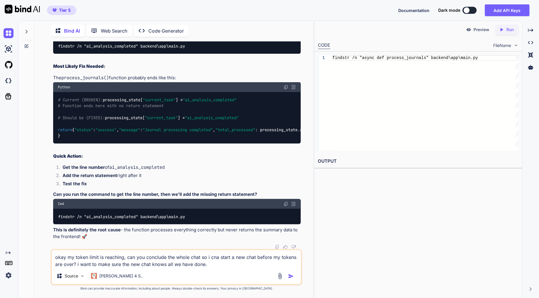
type textarea "okay my token limit is reaching, can you conclude the whole chat so i cna start…"
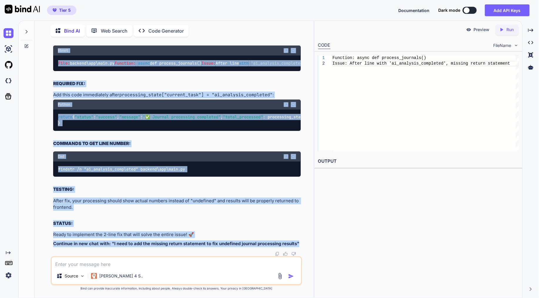
scroll to position [32545, 0]
drag, startPoint x: 301, startPoint y: 244, endPoint x: 45, endPoint y: 124, distance: 282.9
click at [45, 124] on div "You please dont remove any ehancement just try to work on a solution to fix it.…" at bounding box center [176, 169] width 274 height 257
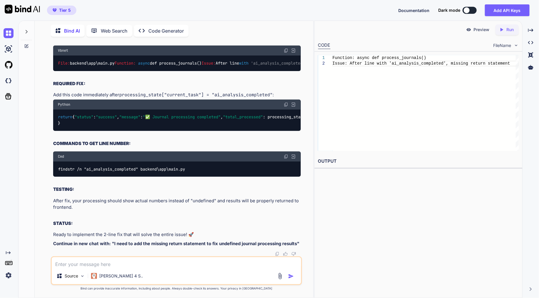
click at [27, 44] on icon at bounding box center [26, 46] width 5 height 5
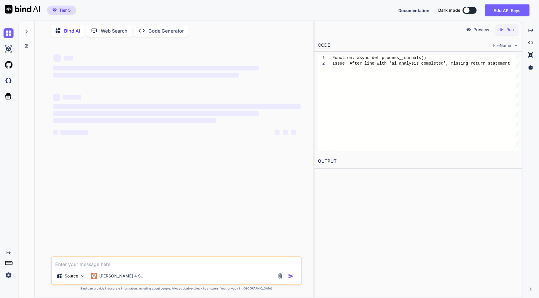
click at [117, 262] on textarea at bounding box center [176, 262] width 249 height 11
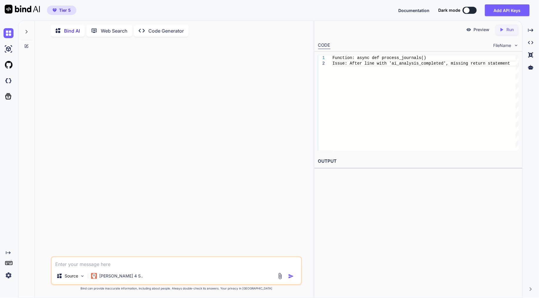
paste textarea "🎯 COMPLETE ISSUE ANALYSIS & SOLUTION SUMMARY PROBLEM IDENTIFIED: Your AI journa…"
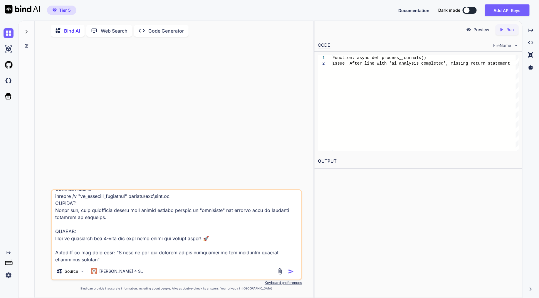
scroll to position [269, 0]
click at [71, 262] on textarea at bounding box center [176, 226] width 249 height 73
paste textarea "import httpx import asyncio from typing import Optional, List, Dict, Any import…"
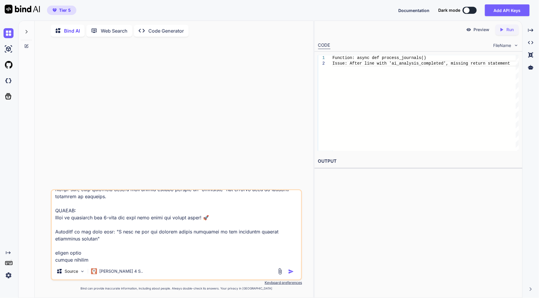
scroll to position [7375, 0]
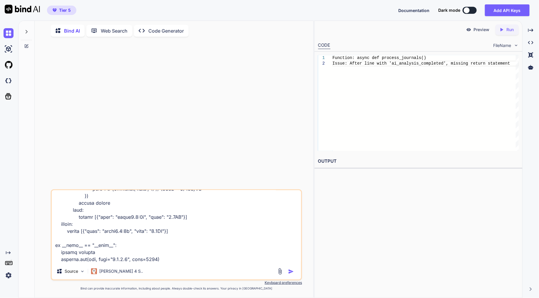
click at [173, 258] on textarea at bounding box center [176, 226] width 249 height 73
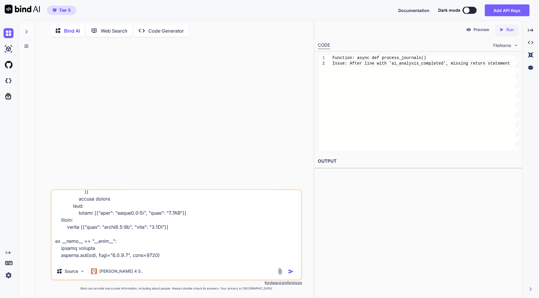
scroll to position [7396, 0]
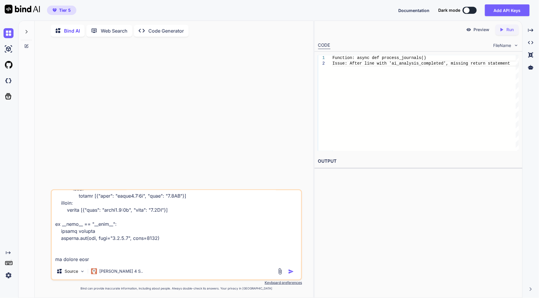
paste textarea "services: frontend: build: context: ./frontend dockerfile: Dockerfile ports: - …"
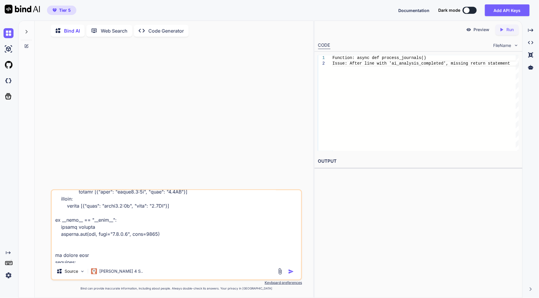
scroll to position [7749, 0]
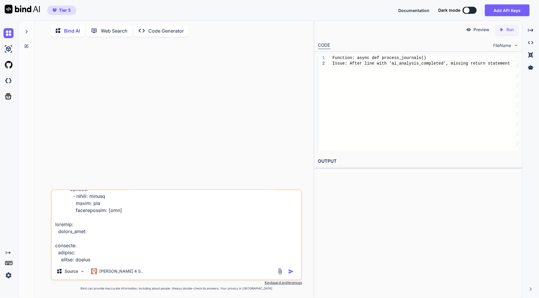
drag, startPoint x: 132, startPoint y: 192, endPoint x: 115, endPoint y: 256, distance: 66.0
click at [115, 256] on textarea at bounding box center [176, 226] width 249 height 73
click at [71, 256] on textarea at bounding box center [176, 226] width 249 height 73
click at [102, 247] on textarea at bounding box center [176, 226] width 249 height 73
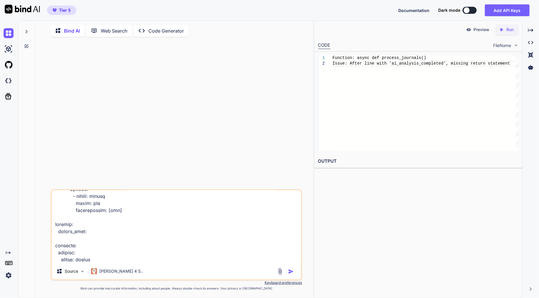
click at [76, 256] on textarea at bounding box center [176, 226] width 249 height 73
paste textarea "FROM python:3.11-slim # Install system dependencies for enhanced features (corr…"
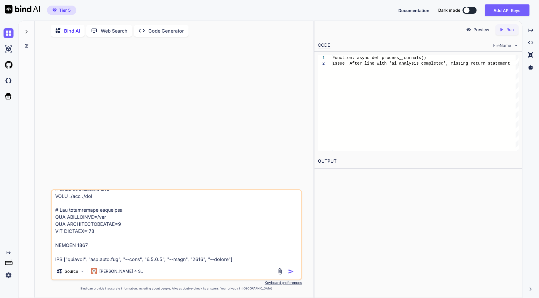
click at [242, 260] on textarea at bounding box center [176, 226] width 249 height 73
click at [167, 253] on textarea at bounding box center [176, 226] width 249 height 73
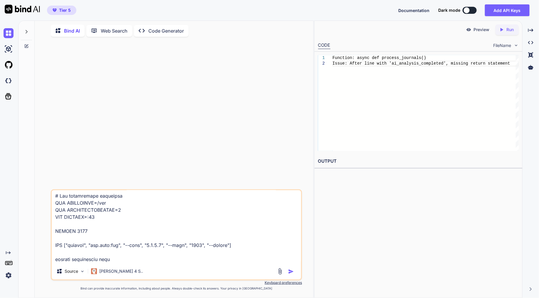
paste textarea "fastapi==0.104.1 uvicorn[standard]==0.24.0 python-multipart==0.0.6 pandas==2.1.…"
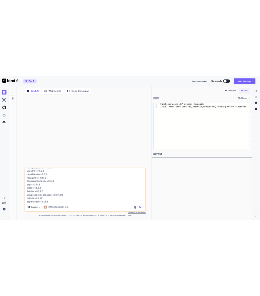
scroll to position [8461, 0]
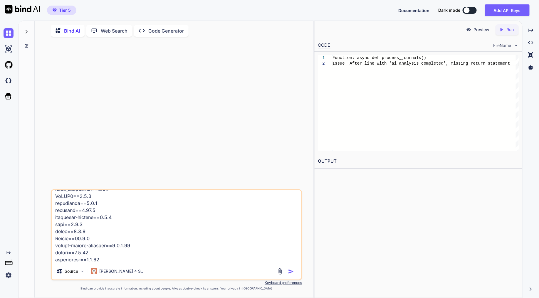
click at [75, 260] on textarea at bounding box center [176, 226] width 249 height 73
type textarea "🎯 COMPLETE ISSUE ANALYSIS & SOLUTION SUMMARY PROBLEM IDENTIFIED: Your AI journa…"
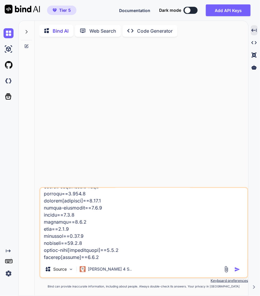
scroll to position [8645, 0]
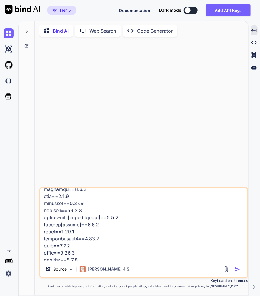
click at [61, 258] on textarea at bounding box center [143, 224] width 207 height 73
type textarea "🎯 LOREMIPS DOLOR SITAMETC & ADIPISCI ELITSED DOEIUSM TEMPORINCI: Utla ET dolore…"
type textarea "x"
type textarea "🎯 LOREMIPS DOLOR SITAMETC & ADIPISCI ELITSED DOEIUSM TEMPORINCI: Utla ET dolore…"
type textarea "x"
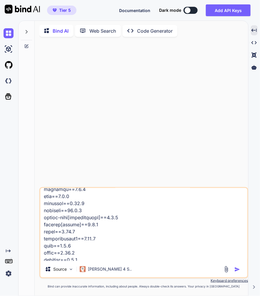
type textarea "🎯 LOREMIPS DOLOR SITAMETC & ADIPISCI ELITSED DOEIUSM TEMPORINCI: Utla ET dolore…"
type textarea "x"
type textarea "🎯 LOREMIPS DOLOR SITAMETC & ADIPISCI ELITSED DOEIUSM TEMPORINCI: Utla ET dolore…"
type textarea "x"
type textarea "🎯 LOREMIPS DOLOR SITAMETC & ADIPISCI ELITSED DOEIUSM TEMPORINCI: Utla ET dolore…"
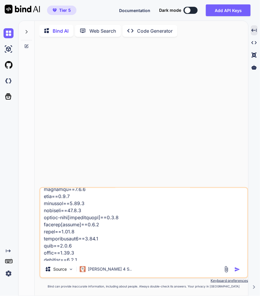
type textarea "x"
type textarea "🎯 LOREMIPS DOLOR SITAMETC & ADIPISCI ELITSED DOEIUSM TEMPORINCI: Utla ET dolore…"
type textarea "x"
type textarea "🎯 LOREMIPS DOLOR SITAMETC & ADIPISCI ELITSED DOEIUSM TEMPORINCI: Utla ET dolore…"
type textarea "x"
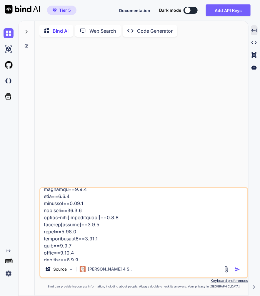
type textarea "🎯 COMPLETE ISSUE ANALYSIS & SOLUTION SUMMARY PROBLEM IDENTIFIED: Your AI journa…"
type textarea "x"
type textarea "🎯 COMPLETE ISSUE ANALYSIS & SOLUTION SUMMARY PROBLEM IDENTIFIED: Your AI journa…"
type textarea "x"
type textarea "🎯 COMPLETE ISSUE ANALYSIS & SOLUTION SUMMARY PROBLEM IDENTIFIED: Your AI journa…"
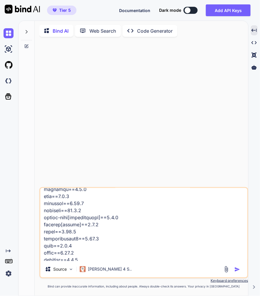
type textarea "x"
type textarea "🎯 COMPLETE ISSUE ANALYSIS & SOLUTION SUMMARY PROBLEM IDENTIFIED: Your AI journa…"
type textarea "x"
type textarea "🎯 COMPLETE ISSUE ANALYSIS & SOLUTION SUMMARY PROBLEM IDENTIFIED: Your AI journa…"
type textarea "x"
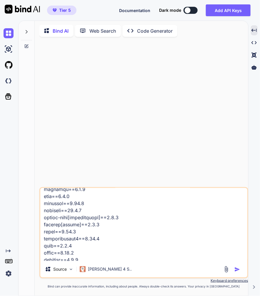
type textarea "🎯 COMPLETE ISSUE ANALYSIS & SOLUTION SUMMARY PROBLEM IDENTIFIED: Your AI journa…"
type textarea "x"
type textarea "🎯 COMPLETE ISSUE ANALYSIS & SOLUTION SUMMARY PROBLEM IDENTIFIED: Your AI journa…"
type textarea "x"
type textarea "🎯 COMPLETE ISSUE ANALYSIS & SOLUTION SUMMARY PROBLEM IDENTIFIED: Your AI journa…"
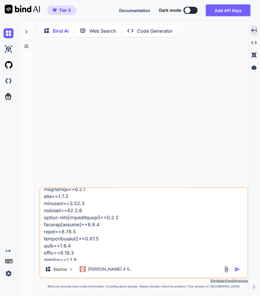
type textarea "x"
type textarea "🎯 COMPLETE ISSUE ANALYSIS & SOLUTION SUMMARY PROBLEM IDENTIFIED: Your AI journa…"
type textarea "x"
type textarea "🎯 COMPLETE ISSUE ANALYSIS & SOLUTION SUMMARY PROBLEM IDENTIFIED: Your AI journa…"
type textarea "x"
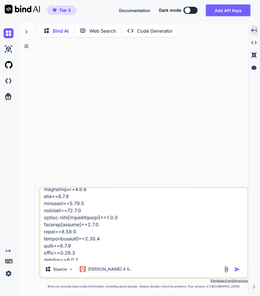
type textarea "🎯 COMPLETE ISSUE ANALYSIS & SOLUTION SUMMARY PROBLEM IDENTIFIED: Your AI journa…"
type textarea "x"
type textarea "🎯 COMPLETE ISSUE ANALYSIS & SOLUTION SUMMARY PROBLEM IDENTIFIED: Your AI journa…"
type textarea "x"
type textarea "🎯 COMPLETE ISSUE ANALYSIS & SOLUTION SUMMARY PROBLEM IDENTIFIED: Your AI journa…"
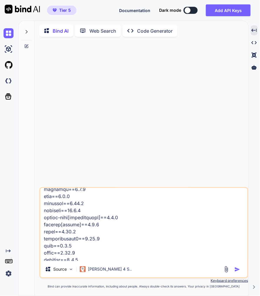
type textarea "x"
type textarea "🎯 COMPLETE ISSUE ANALYSIS & SOLUTION SUMMARY PROBLEM IDENTIFIED: Your AI journa…"
type textarea "x"
type textarea "🎯 COMPLETE ISSUE ANALYSIS & SOLUTION SUMMARY PROBLEM IDENTIFIED: Your AI journa…"
type textarea "x"
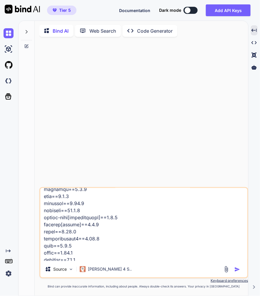
type textarea "🎯 COMPLETE ISSUE ANALYSIS & SOLUTION SUMMARY PROBLEM IDENTIFIED: Your AI journa…"
type textarea "x"
type textarea "🎯 COMPLETE ISSUE ANALYSIS & SOLUTION SUMMARY PROBLEM IDENTIFIED: Your AI journa…"
type textarea "x"
type textarea "🎯 COMPLETE ISSUE ANALYSIS & SOLUTION SUMMARY PROBLEM IDENTIFIED: Your AI journa…"
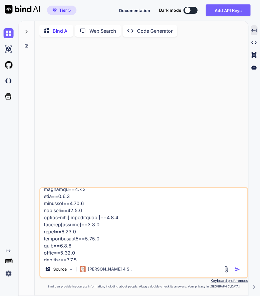
type textarea "x"
type textarea "🎯 COMPLETE ISSUE ANALYSIS & SOLUTION SUMMARY PROBLEM IDENTIFIED: Your AI journa…"
type textarea "x"
type textarea "🎯 COMPLETE ISSUE ANALYSIS & SOLUTION SUMMARY PROBLEM IDENTIFIED: Your AI journa…"
type textarea "x"
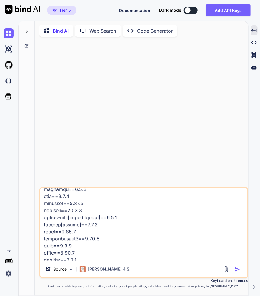
type textarea "🎯 COMPLETE ISSUE ANALYSIS & SOLUTION SUMMARY PROBLEM IDENTIFIED: Your AI journa…"
type textarea "x"
type textarea "🎯 COMPLETE ISSUE ANALYSIS & SOLUTION SUMMARY PROBLEM IDENTIFIED: Your AI journa…"
type textarea "x"
type textarea "🎯 COMPLETE ISSUE ANALYSIS & SOLUTION SUMMARY PROBLEM IDENTIFIED: Your AI journa…"
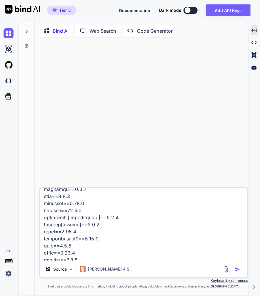
type textarea "x"
paste textarea "import requests from bs4 import BeautifulSoup import asyncio import httpx impor…"
type textarea "🎯 COMPLETE ISSUE ANALYSIS & SOLUTION SUMMARY PROBLEM IDENTIFIED: Your AI journa…"
type textarea "x"
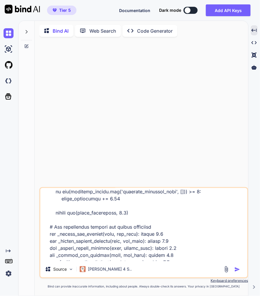
type textarea "🎯 COMPLETE ISSUE ANALYSIS & SOLUTION SUMMARY PROBLEM IDENTIFIED: Your AI journa…"
type textarea "x"
type textarea "🎯 COMPLETE ISSUE ANALYSIS & SOLUTION SUMMARY PROBLEM IDENTIFIED: Your AI journa…"
type textarea "x"
type textarea "🎯 COMPLETE ISSUE ANALYSIS & SOLUTION SUMMARY PROBLEM IDENTIFIED: Your AI journa…"
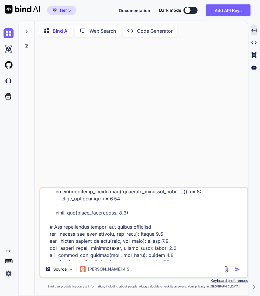
scroll to position [13410, 0]
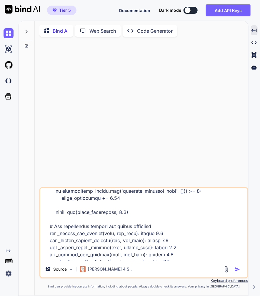
click at [178, 256] on textarea at bounding box center [143, 224] width 207 height 73
click at [236, 268] on img "button" at bounding box center [237, 269] width 6 height 6
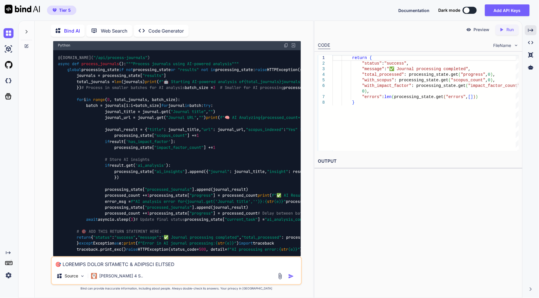
scroll to position [3348, 0]
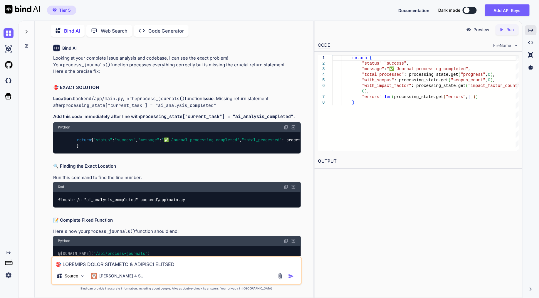
click at [259, 239] on img at bounding box center [286, 241] width 5 height 5
drag, startPoint x: 147, startPoint y: 177, endPoint x: 56, endPoint y: 177, distance: 90.8
copy span "@app.post( "/api/process-journals" )"
drag, startPoint x: 173, startPoint y: 183, endPoint x: 179, endPoint y: 183, distance: 5.9
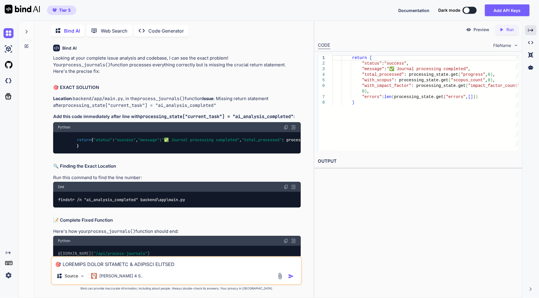
click at [259, 239] on img at bounding box center [286, 241] width 5 height 5
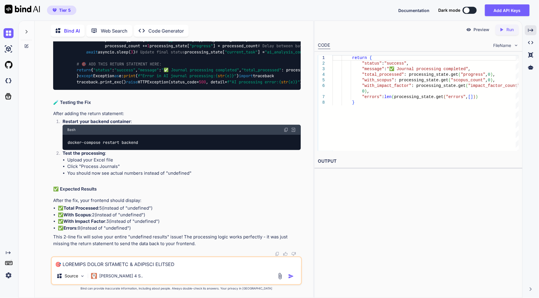
scroll to position [4001, 0]
drag, startPoint x: 148, startPoint y: 172, endPoint x: 61, endPoint y: 177, distance: 87.2
click at [61, 150] on li "Restart your backend container : Bash docker-compose restart backend" at bounding box center [179, 134] width 243 height 32
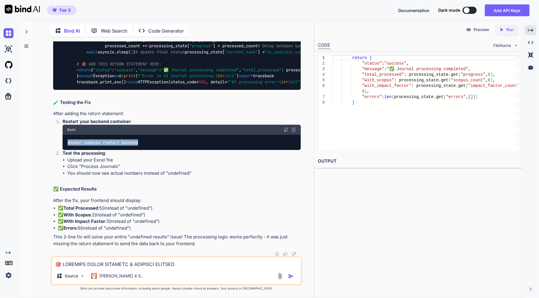
copy code "docker-compose restart backend"
click at [162, 204] on p "After the fix, your frontend should display:" at bounding box center [177, 200] width 248 height 7
click at [133, 266] on textarea at bounding box center [176, 262] width 249 height 11
type textarea "will it also save the excel file?"
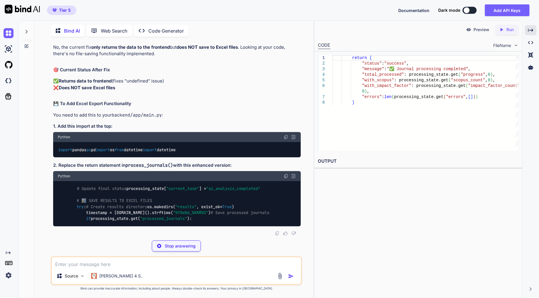
scroll to position [4389, 0]
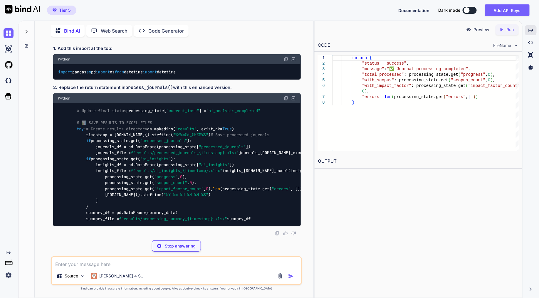
drag, startPoint x: 143, startPoint y: 159, endPoint x: 41, endPoint y: 144, distance: 103.6
click at [41, 144] on div "You Bind AI Looking at your complete issue analysis and codebase, I can see the…" at bounding box center [176, 169] width 274 height 257
copy code "import pandas as pd import os from datetime import datetime"
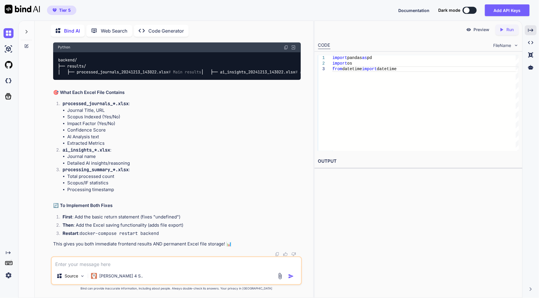
scroll to position [4455, 0]
click at [170, 261] on textarea at bounding box center [176, 262] width 249 height 11
paste textarea "import httpx import asyncio from typing import Optional, List, Dict, Any import…"
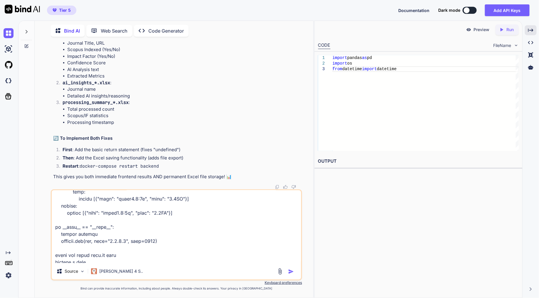
scroll to position [7065, 0]
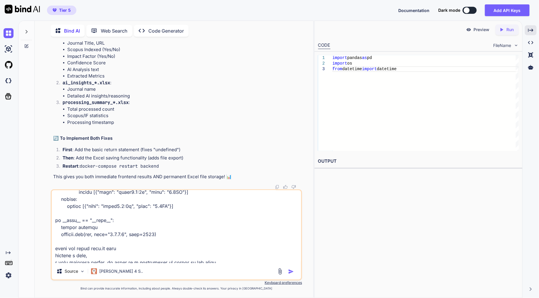
type textarea "import httpx import asyncio from typing import Optional, List, Dict, Any import…"
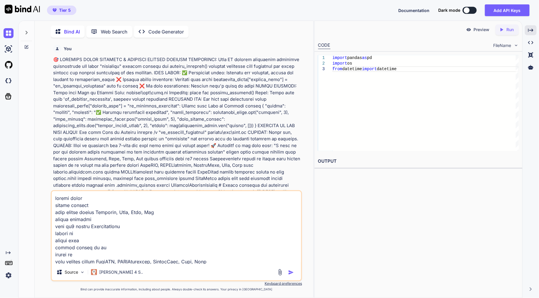
scroll to position [7093, 0]
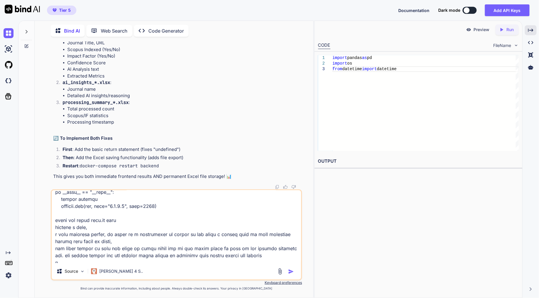
type textarea "import httpx import asyncio from typing import Optional, List, Dict, Any import…"
type textarea "x"
type textarea "import httpx import asyncio from typing import Optional, List, Dict, Any import…"
type textarea "x"
type textarea "import httpx import asyncio from typing import Optional, List, Dict, Any import…"
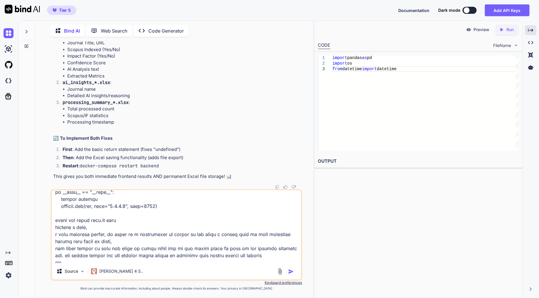
type textarea "x"
type textarea "import httpx import asyncio from typing import Optional, List, Dict, Any import…"
type textarea "x"
type textarea "import httpx import asyncio from typing import Optional, List, Dict, Any import…"
type textarea "x"
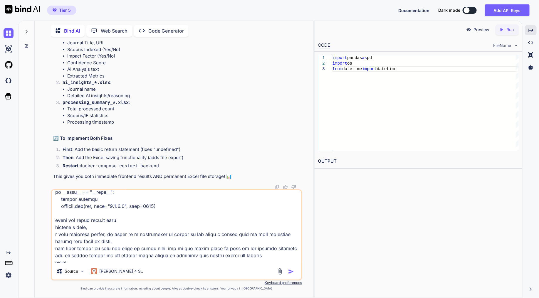
type textarea "import httpx import asyncio from typing import Optional, List, Dict, Any import…"
type textarea "x"
type textarea "import httpx import asyncio from typing import Optional, List, Dict, Any import…"
type textarea "x"
type textarea "import httpx import asyncio from typing import Optional, List, Dict, Any import…"
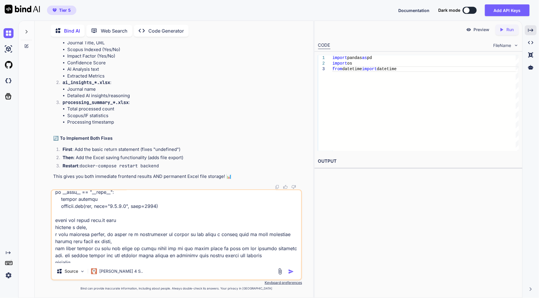
type textarea "x"
type textarea "import httpx import asyncio from typing import Optional, List, Dict, Any import…"
type textarea "x"
type textarea "import httpx import asyncio from typing import Optional, List, Dict, Any import…"
type textarea "x"
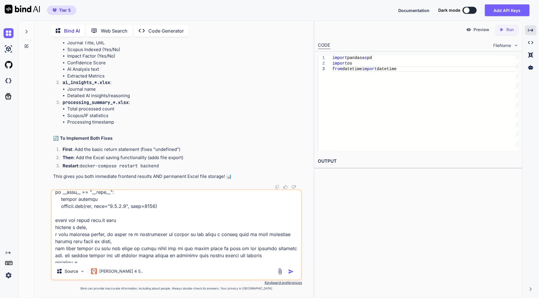
type textarea "import httpx import asyncio from typing import Optional, List, Dict, Any import…"
type textarea "x"
type textarea "import httpx import asyncio from typing import Optional, List, Dict, Any import…"
type textarea "x"
type textarea "import httpx import asyncio from typing import Optional, List, Dict, Any import…"
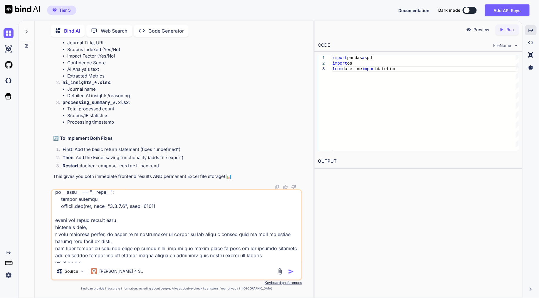
type textarea "x"
type textarea "import httpx import asyncio from typing import Optional, List, Dict, Any import…"
type textarea "x"
type textarea "import httpx import asyncio from typing import Optional, List, Dict, Any import…"
type textarea "x"
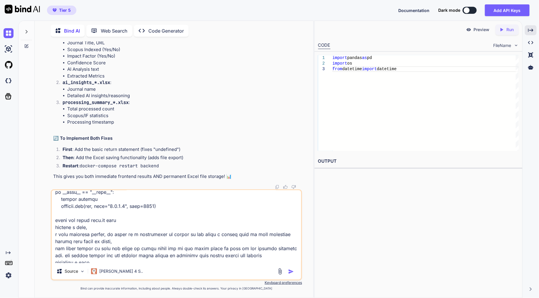
type textarea "import httpx import asyncio from typing import Optional, List, Dict, Any import…"
type textarea "x"
type textarea "import httpx import asyncio from typing import Optional, List, Dict, Any import…"
type textarea "x"
type textarea "import httpx import asyncio from typing import Optional, List, Dict, Any import…"
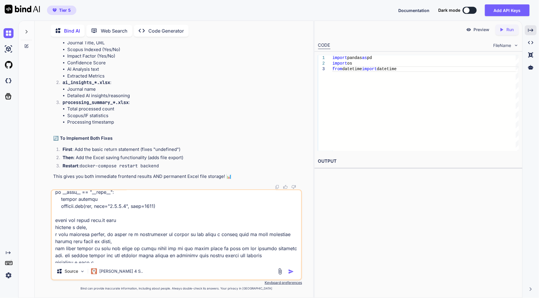
type textarea "x"
type textarea "import httpx import asyncio from typing import Optional, List, Dict, Any import…"
type textarea "x"
type textarea "import httpx import asyncio from typing import Optional, List, Dict, Any import…"
type textarea "x"
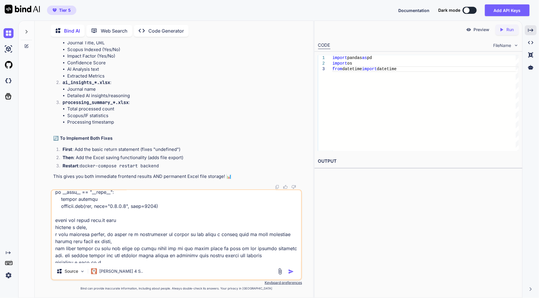
type textarea "import httpx import asyncio from typing import Optional, List, Dict, Any import…"
type textarea "x"
type textarea "import httpx import asyncio from typing import Optional, List, Dict, Any import…"
type textarea "x"
type textarea "import httpx import asyncio from typing import Optional, List, Dict, Any import…"
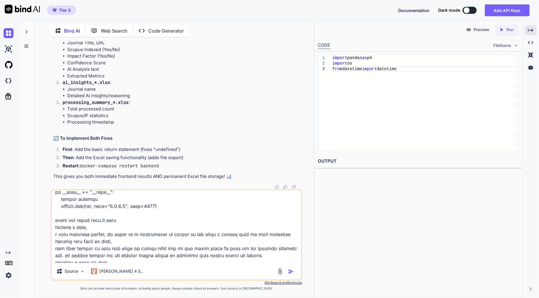
type textarea "x"
type textarea "import httpx import asyncio from typing import Optional, List, Dict, Any import…"
type textarea "x"
type textarea "import httpx import asyncio from typing import Optional, List, Dict, Any import…"
type textarea "x"
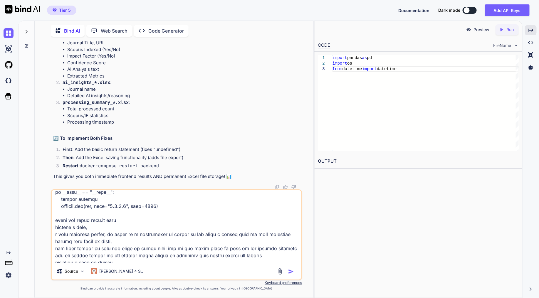
type textarea "import httpx import asyncio from typing import Optional, List, Dict, Any import…"
type textarea "x"
type textarea "import httpx import asyncio from typing import Optional, List, Dict, Any import…"
type textarea "x"
type textarea "import httpx import asyncio from typing import Optional, List, Dict, Any import…"
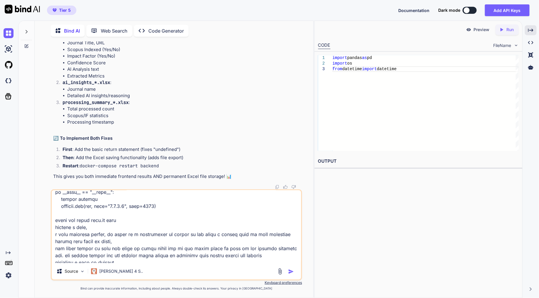
type textarea "x"
type textarea "import httpx import asyncio from typing import Optional, List, Dict, Any import…"
type textarea "x"
type textarea "import httpx import asyncio from typing import Optional, List, Dict, Any import…"
type textarea "x"
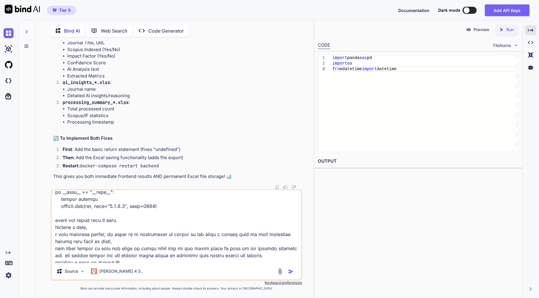
type textarea "import httpx import asyncio from typing import Optional, List, Dict, Any import…"
type textarea "x"
type textarea "import httpx import asyncio from typing import Optional, List, Dict, Any import…"
type textarea "x"
type textarea "import httpx import asyncio from typing import Optional, List, Dict, Any import…"
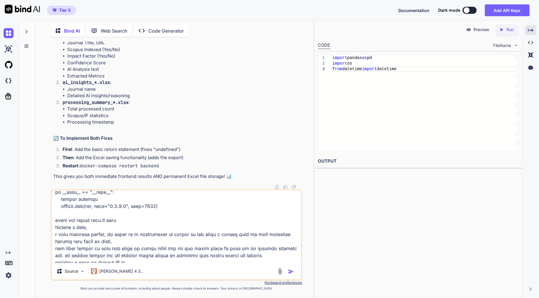
type textarea "x"
type textarea "import httpx import asyncio from typing import Optional, List, Dict, Any import…"
type textarea "x"
type textarea "import httpx import asyncio from typing import Optional, List, Dict, Any import…"
type textarea "x"
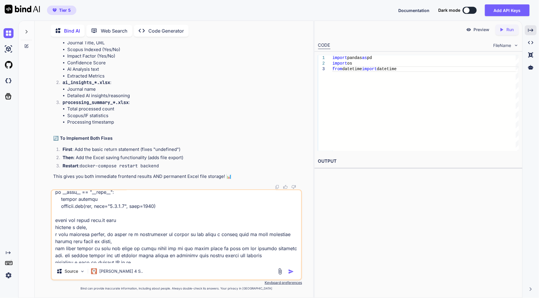
type textarea "import httpx import asyncio from typing import Optional, List, Dict, Any import…"
type textarea "x"
type textarea "import httpx import asyncio from typing import Optional, List, Dict, Any import…"
type textarea "x"
type textarea "import httpx import asyncio from typing import Optional, List, Dict, Any import…"
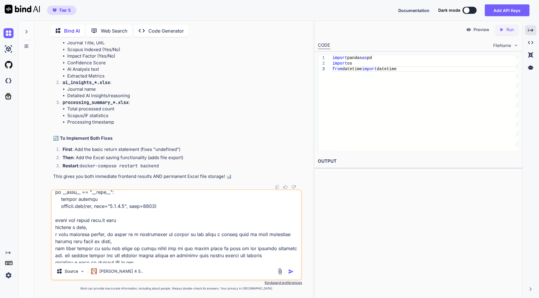
type textarea "x"
type textarea "import httpx import asyncio from typing import Optional, List, Dict, Any import…"
type textarea "x"
type textarea "import httpx import asyncio from typing import Optional, List, Dict, Any import…"
type textarea "x"
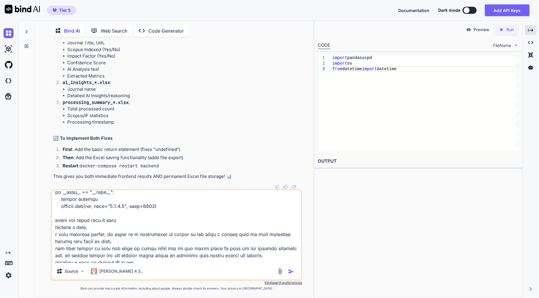
type textarea "import httpx import asyncio from typing import Optional, List, Dict, Any import…"
type textarea "x"
type textarea "import httpx import asyncio from typing import Optional, List, Dict, Any import…"
type textarea "x"
type textarea "import httpx import asyncio from typing import Optional, List, Dict, Any import…"
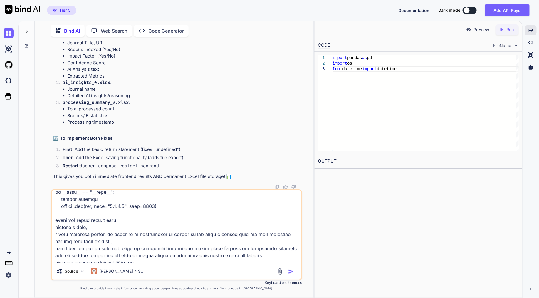
type textarea "x"
type textarea "import httpx import asyncio from typing import Optional, List, Dict, Any import…"
type textarea "x"
type textarea "import httpx import asyncio from typing import Optional, List, Dict, Any import…"
type textarea "x"
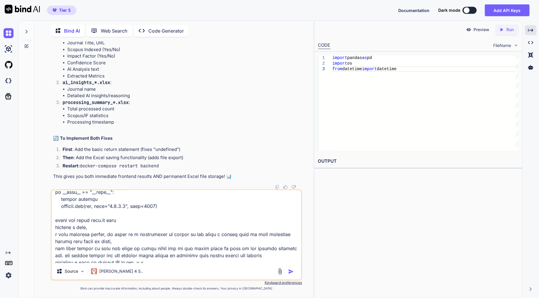
type textarea "import httpx import asyncio from typing import Optional, List, Dict, Any import…"
type textarea "x"
type textarea "import httpx import asyncio from typing import Optional, List, Dict, Any import…"
type textarea "x"
type textarea "import httpx import asyncio from typing import Optional, List, Dict, Any import…"
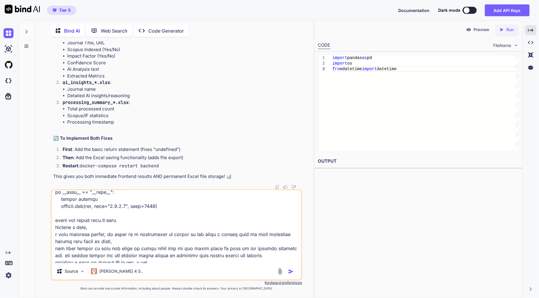
type textarea "x"
type textarea "import httpx import asyncio from typing import Optional, List, Dict, Any import…"
type textarea "x"
type textarea "import httpx import asyncio from typing import Optional, List, Dict, Any import…"
type textarea "x"
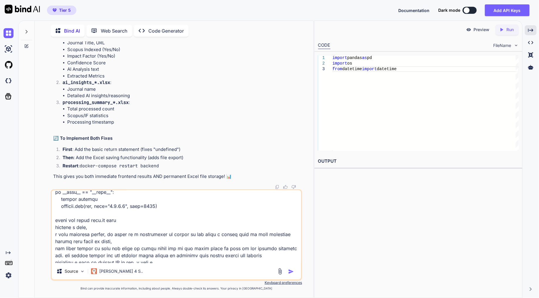
type textarea "import httpx import asyncio from typing import Optional, List, Dict, Any import…"
type textarea "x"
type textarea "import httpx import asyncio from typing import Optional, List, Dict, Any import…"
type textarea "x"
type textarea "import httpx import asyncio from typing import Optional, List, Dict, Any import…"
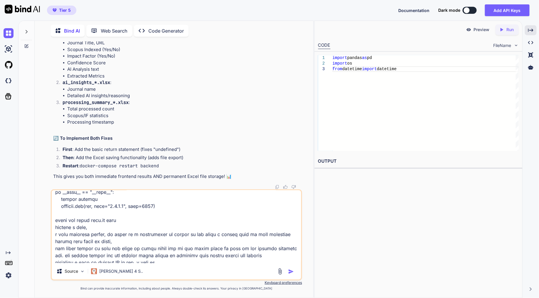
type textarea "x"
type textarea "import httpx import asyncio from typing import Optional, List, Dict, Any import…"
type textarea "x"
type textarea "import httpx import asyncio from typing import Optional, List, Dict, Any import…"
type textarea "x"
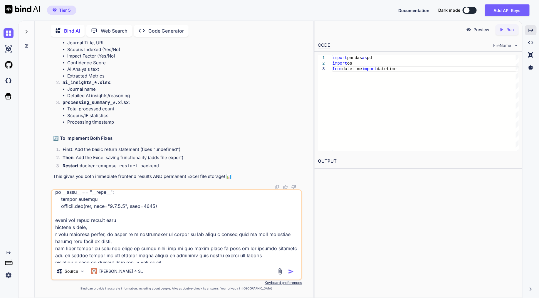
type textarea "import httpx import asyncio from typing import Optional, List, Dict, Any import…"
type textarea "x"
type textarea "import httpx import asyncio from typing import Optional, List, Dict, Any import…"
type textarea "x"
type textarea "import httpx import asyncio from typing import Optional, List, Dict, Any import…"
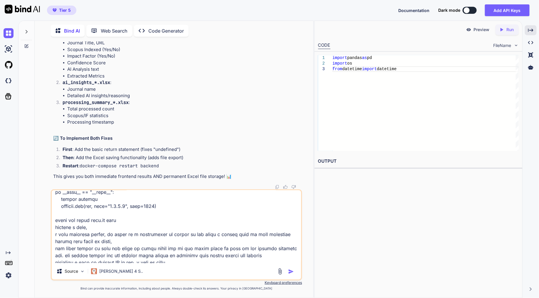
type textarea "x"
type textarea "import httpx import asyncio from typing import Optional, List, Dict, Any import…"
type textarea "x"
type textarea "import httpx import asyncio from typing import Optional, List, Dict, Any import…"
type textarea "x"
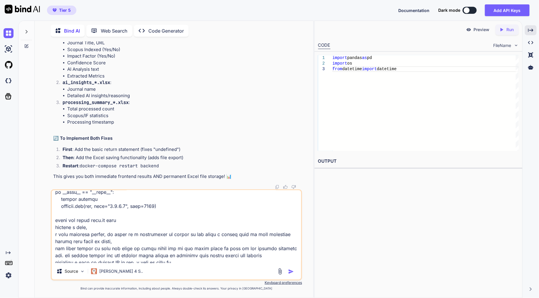
type textarea "import httpx import asyncio from typing import Optional, List, Dict, Any import…"
type textarea "x"
type textarea "import httpx import asyncio from typing import Optional, List, Dict, Any import…"
type textarea "x"
type textarea "import httpx import asyncio from typing import Optional, List, Dict, Any import…"
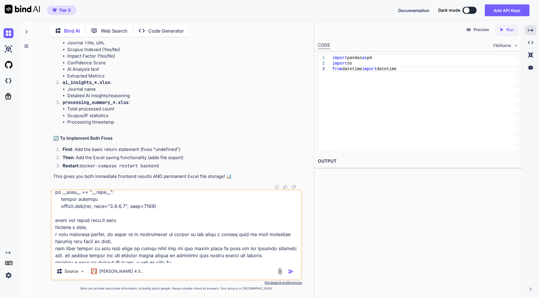
type textarea "x"
type textarea "import httpx import asyncio from typing import Optional, List, Dict, Any import…"
type textarea "x"
type textarea "import httpx import asyncio from typing import Optional, List, Dict, Any import…"
type textarea "x"
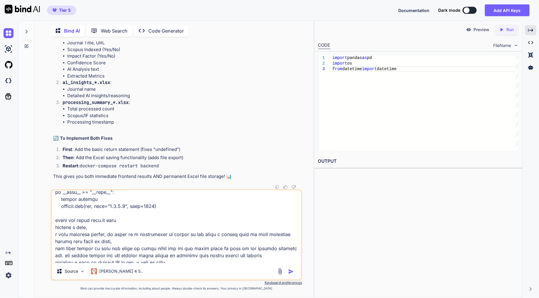
type textarea "import httpx import asyncio from typing import Optional, List, Dict, Any import…"
type textarea "x"
type textarea "import httpx import asyncio from typing import Optional, List, Dict, Any import…"
type textarea "x"
type textarea "import httpx import asyncio from typing import Optional, List, Dict, Any import…"
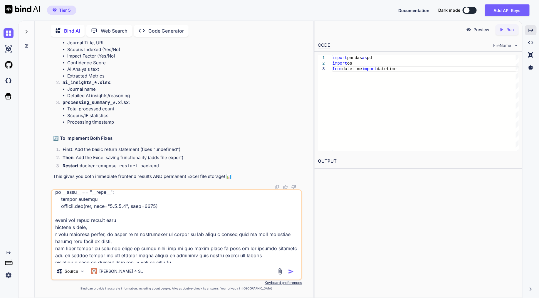
type textarea "x"
type textarea "import httpx import asyncio from typing import Optional, List, Dict, Any import…"
type textarea "x"
type textarea "import httpx import asyncio from typing import Optional, List, Dict, Any import…"
type textarea "x"
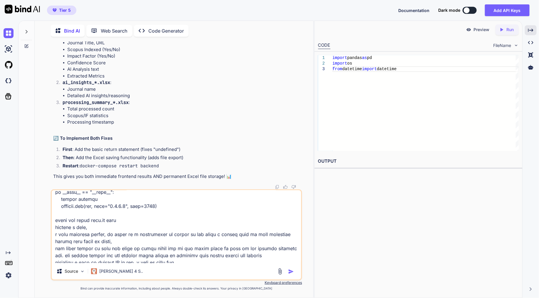
type textarea "import httpx import asyncio from typing import Optional, List, Dict, Any import…"
type textarea "x"
type textarea "import httpx import asyncio from typing import Optional, List, Dict, Any import…"
type textarea "x"
type textarea "import httpx import asyncio from typing import Optional, List, Dict, Any import…"
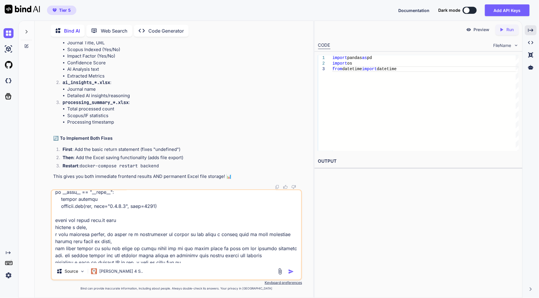
type textarea "x"
type textarea "import httpx import asyncio from typing import Optional, List, Dict, Any import…"
type textarea "x"
type textarea "import httpx import asyncio from typing import Optional, List, Dict, Any import…"
type textarea "x"
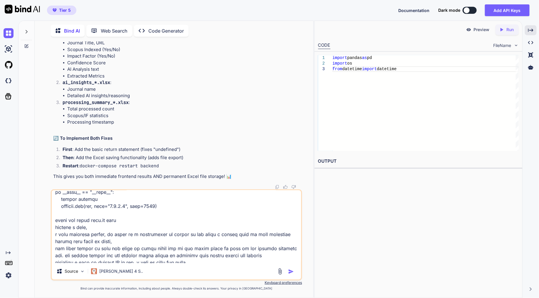
type textarea "import httpx import asyncio from typing import Optional, List, Dict, Any import…"
type textarea "x"
type textarea "import httpx import asyncio from typing import Optional, List, Dict, Any import…"
type textarea "x"
type textarea "import httpx import asyncio from typing import Optional, List, Dict, Any import…"
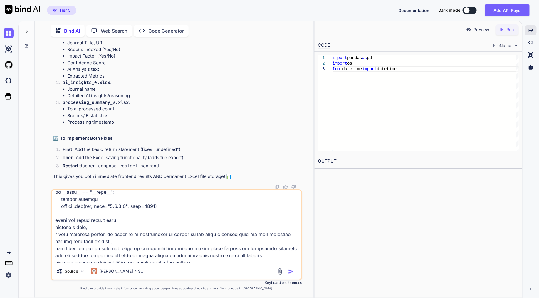
type textarea "x"
type textarea "import httpx import asyncio from typing import Optional, List, Dict, Any import…"
type textarea "x"
type textarea "import httpx import asyncio from typing import Optional, List, Dict, Any import…"
type textarea "x"
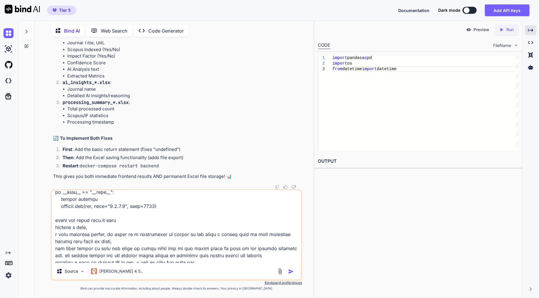
type textarea "import httpx import asyncio from typing import Optional, List, Dict, Any import…"
type textarea "x"
type textarea "import httpx import asyncio from typing import Optional, List, Dict, Any import…"
type textarea "x"
type textarea "import httpx import asyncio from typing import Optional, List, Dict, Any import…"
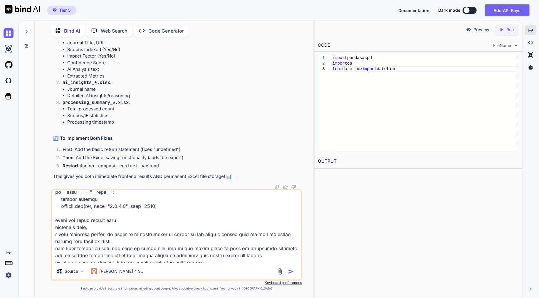
type textarea "x"
type textarea "import httpx import asyncio from typing import Optional, List, Dict, Any import…"
type textarea "x"
type textarea "import httpx import asyncio from typing import Optional, List, Dict, Any import…"
type textarea "x"
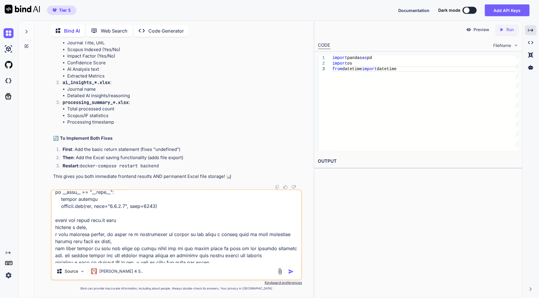
type textarea "import httpx import asyncio from typing import Optional, List, Dict, Any import…"
type textarea "x"
type textarea "import httpx import asyncio from typing import Optional, List, Dict, Any import…"
type textarea "x"
type textarea "import httpx import asyncio from typing import Optional, List, Dict, Any import…"
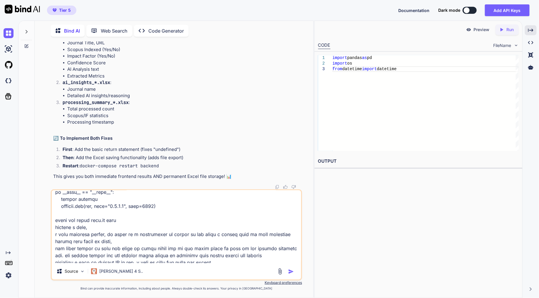
type textarea "x"
type textarea "import httpx import asyncio from typing import Optional, List, Dict, Any import…"
type textarea "x"
type textarea "import httpx import asyncio from typing import Optional, List, Dict, Any import…"
type textarea "x"
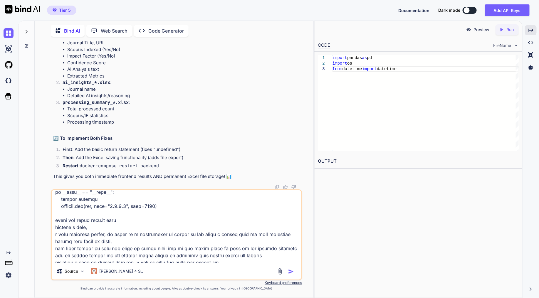
type textarea "import httpx import asyncio from typing import Optional, List, Dict, Any import…"
type textarea "x"
type textarea "import httpx import asyncio from typing import Optional, List, Dict, Any import…"
type textarea "x"
type textarea "import httpx import asyncio from typing import Optional, List, Dict, Any import…"
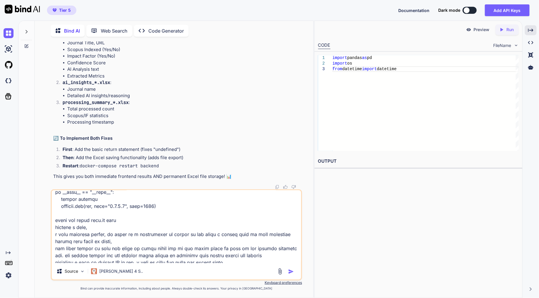
type textarea "x"
type textarea "import httpx import asyncio from typing import Optional, List, Dict, Any import…"
type textarea "x"
type textarea "import httpx import asyncio from typing import Optional, List, Dict, Any import…"
type textarea "x"
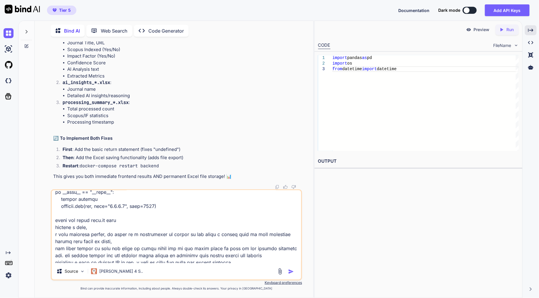
type textarea "import httpx import asyncio from typing import Optional, List, Dict, Any import…"
type textarea "x"
type textarea "import httpx import asyncio from typing import Optional, List, Dict, Any import…"
type textarea "x"
type textarea "import httpx import asyncio from typing import Optional, List, Dict, Any import…"
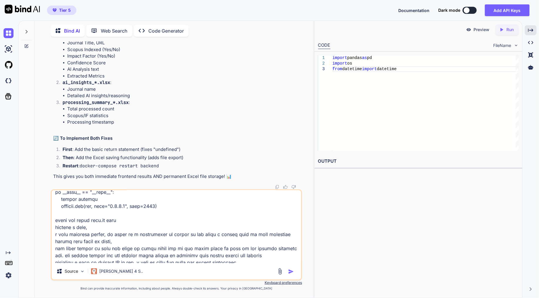
type textarea "x"
type textarea "import httpx import asyncio from typing import Optional, List, Dict, Any import…"
type textarea "x"
type textarea "import httpx import asyncio from typing import Optional, List, Dict, Any import…"
type textarea "x"
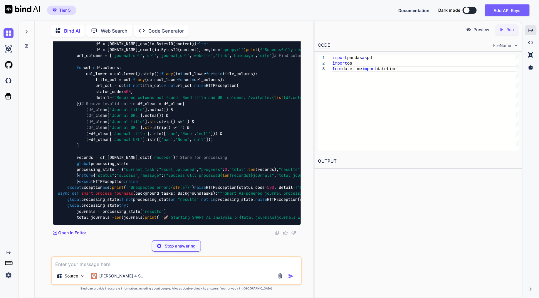
scroll to position [8372, 0]
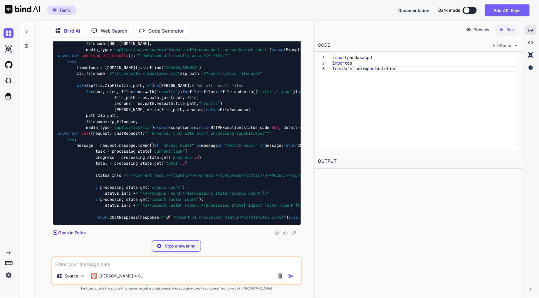
scroll to position [13008, 0]
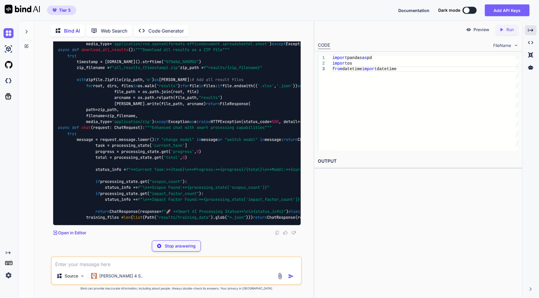
drag, startPoint x: 180, startPoint y: 159, endPoint x: 165, endPoint y: 158, distance: 15.0
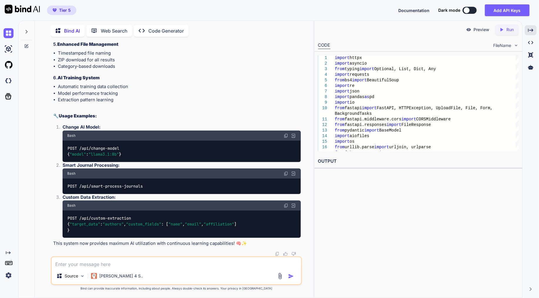
scroll to position [13633, 0]
drag, startPoint x: 148, startPoint y: 155, endPoint x: 143, endPoint y: 150, distance: 6.7
click at [143, 162] on p "Smart Journal Processing:" at bounding box center [182, 165] width 238 height 7
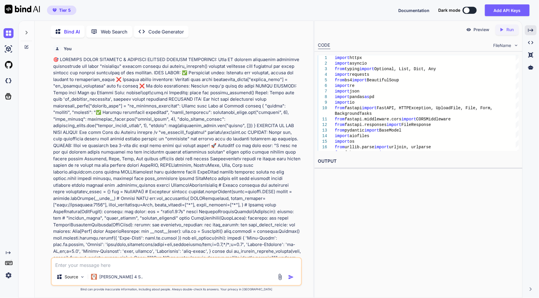
scroll to position [13633, 0]
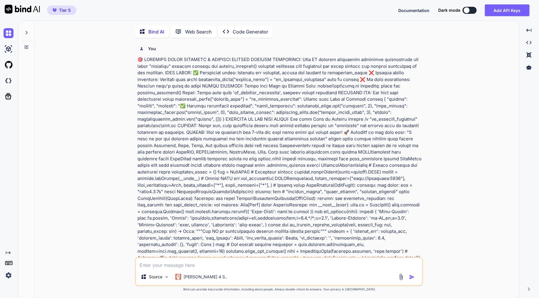
type textarea "x"
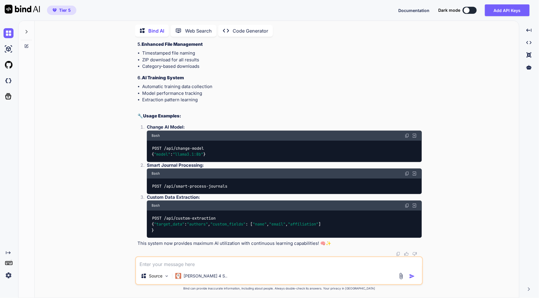
scroll to position [12938, 0]
click at [111, 152] on div "You Bind AI Looking at your complete issue analysis and codebase, I can see the…" at bounding box center [279, 169] width 480 height 257
click at [223, 262] on textarea at bounding box center [279, 262] width 286 height 11
type textarea "f"
type textarea "x"
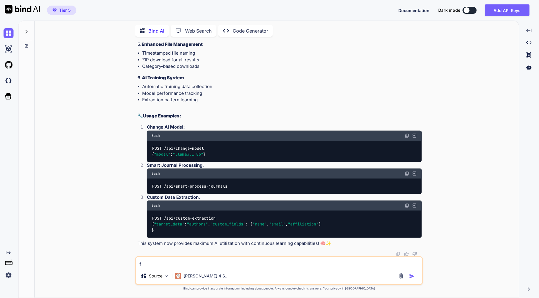
type textarea "fo"
type textarea "x"
type textarea "for"
type textarea "x"
type textarea "for"
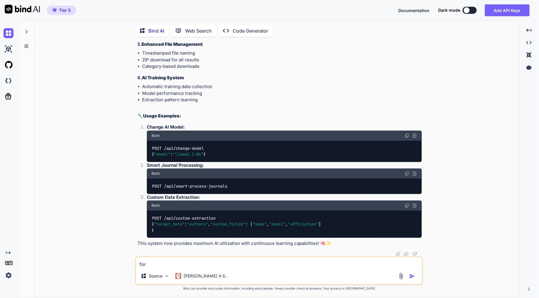
type textarea "x"
type textarea "for f"
type textarea "x"
type textarea "for fi"
type textarea "x"
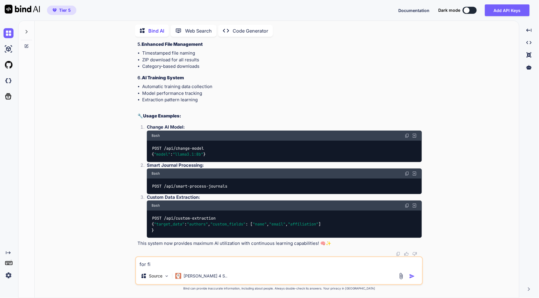
type textarea "for fin"
type textarea "x"
type textarea "for fina"
type textarea "x"
type textarea "for final"
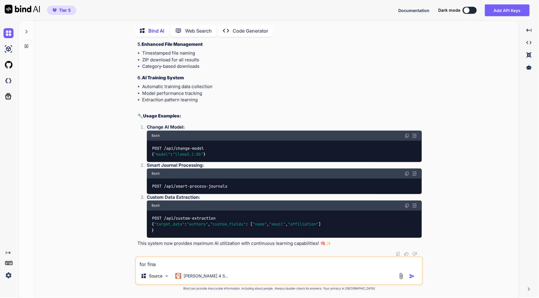
type textarea "x"
type textarea "for final"
type textarea "x"
type textarea "for final a"
type textarea "x"
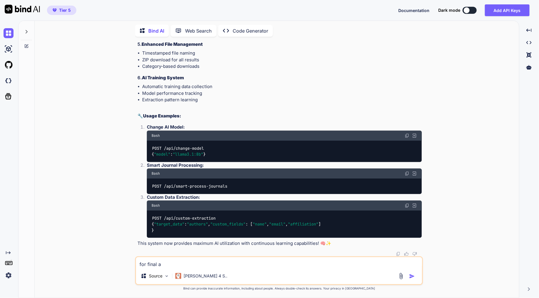
type textarea "for final ar"
type textarea "x"
type textarea "for final art"
type textarea "x"
type textarea "for final arti"
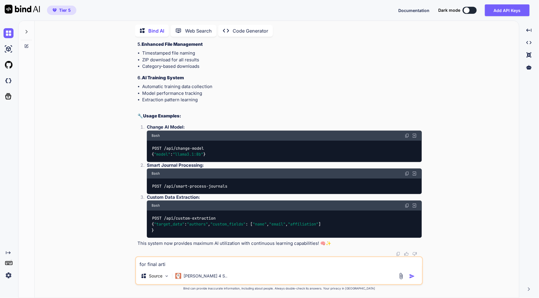
type textarea "x"
type textarea "for final artic"
type textarea "x"
type textarea "for final articl"
type textarea "x"
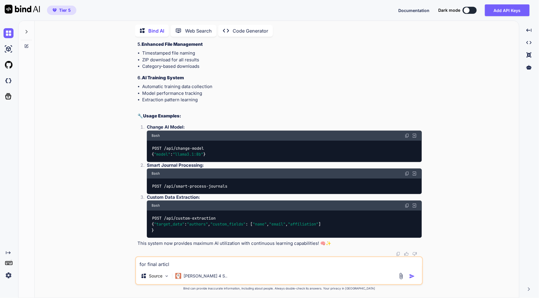
type textarea "for final article"
type textarea "x"
type textarea "for final article"
type textarea "x"
type textarea "for final article e"
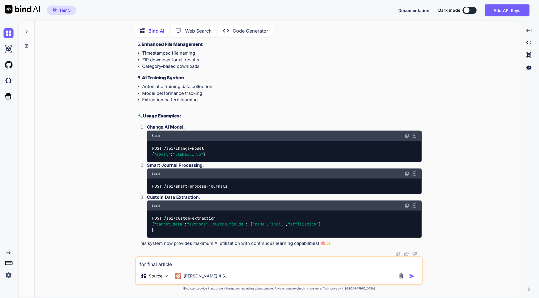
type textarea "x"
type textarea "for final article ex"
type textarea "x"
type textarea "for final article exc"
type textarea "x"
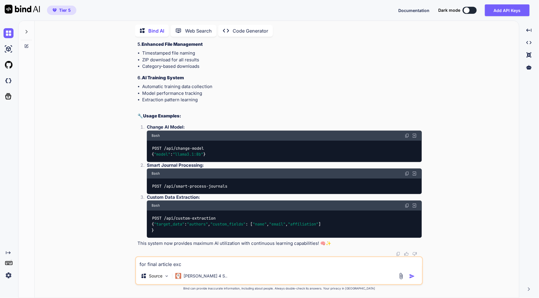
type textarea "for final article exce"
type textarea "x"
type textarea "for final article excel"
type textarea "x"
type textarea "for final article excel"
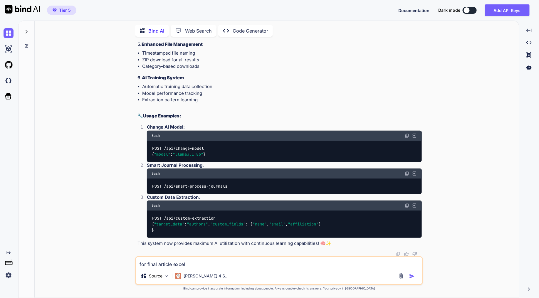
type textarea "x"
type textarea "for final article excel s"
type textarea "x"
type textarea "for final article excel sh"
type textarea "x"
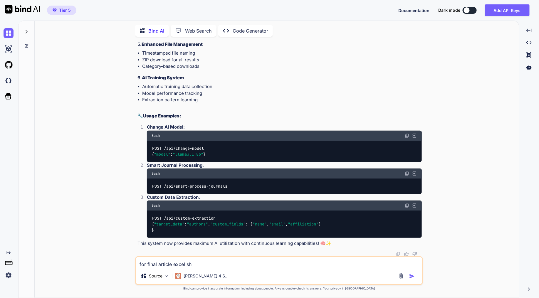
type textarea "for final article excel she"
type textarea "x"
type textarea "for final article excel shee"
type textarea "x"
type textarea "for final article excel sheet"
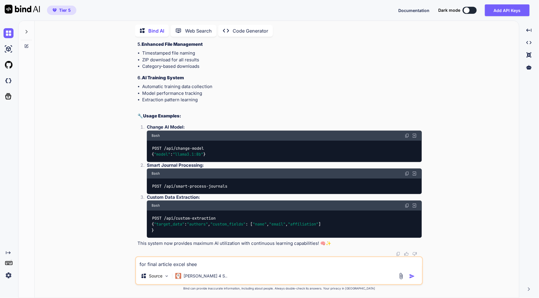
type textarea "x"
type textarea "for final article excel sheet,"
type textarea "x"
type textarea "for final article excel sheet,"
type textarea "x"
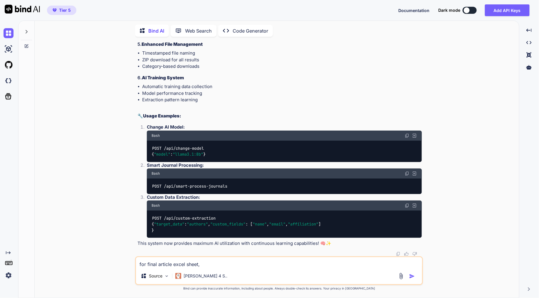
type textarea "for final article excel sheet, i"
type textarea "x"
type textarea "for final article excel sheet, i"
type textarea "x"
type textarea "for final article excel sheet, i n"
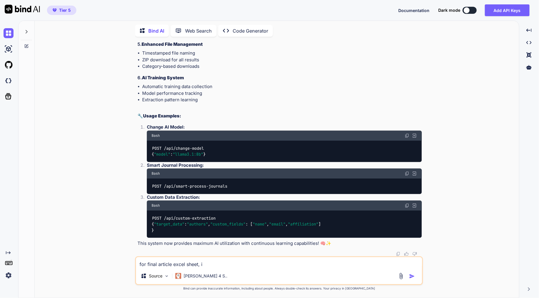
type textarea "x"
type textarea "for final article excel sheet, i ne"
type textarea "x"
type textarea "for final article excel sheet, i nee"
type textarea "x"
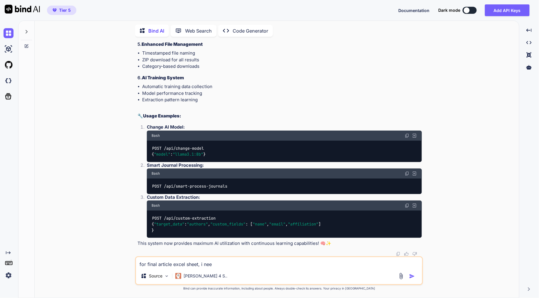
type textarea "for final article excel sheet, i need"
type textarea "x"
type textarea "for final article excel sheet, i need"
type textarea "x"
type textarea "for final article excel sheet, i need t"
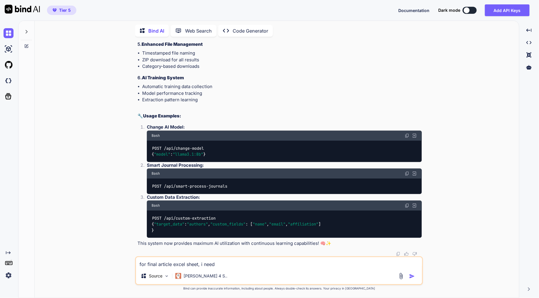
type textarea "x"
type textarea "for final article excel sheet, i need th"
type textarea "x"
type textarea "for final article excel sheet, i need thi"
type textarea "x"
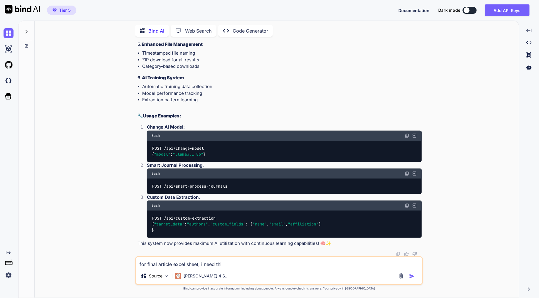
type textarea "for final article excel sheet, i need this"
type textarea "x"
type textarea "for final article excel sheet, i need this"
type textarea "x"
type textarea "for final article excel sheet, i need this i"
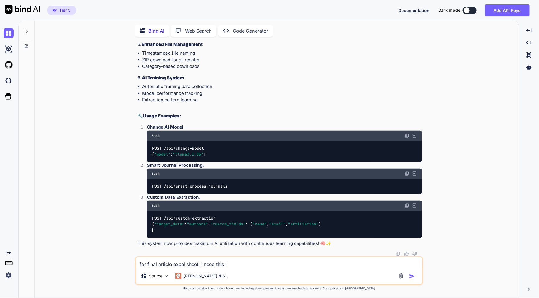
type textarea "x"
type textarea "for final article excel sheet, i need this in"
type textarea "x"
type textarea "for final article excel sheet, i need this inf"
type textarea "x"
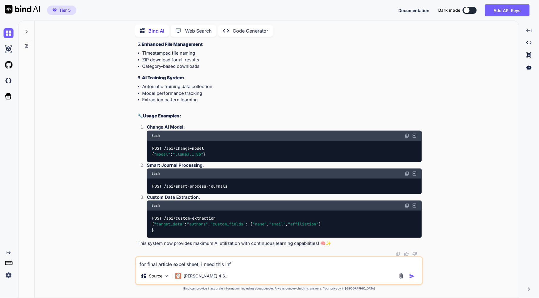
type textarea "for final article excel sheet, i need this info"
type textarea "x"
type textarea "for final article excel sheet, i need this infor"
type textarea "x"
type textarea "for final article excel sheet, i need this inform"
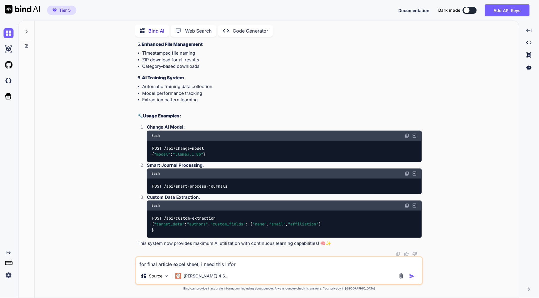
type textarea "x"
type textarea "for final article excel sheet, i need this informa"
type textarea "x"
type textarea "for final article excel sheet, i need this informat"
type textarea "x"
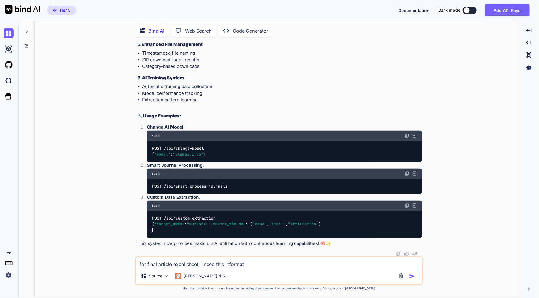
type textarea "for final article excel sheet, i need this informati"
type textarea "x"
type textarea "for final article excel sheet, i need this informatio"
type textarea "x"
type textarea "for final article excel sheet, i need this information"
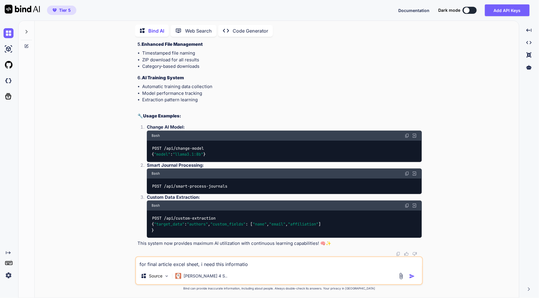
type textarea "x"
type textarea "for final article excel sheet, i need this information"
type textarea "x"
paste textarea "Author Name Author Email Author Affiliation Author Country Paper Title Paper UR…"
type textarea "for final article excel sheet, i need this information Author Name Author Email…"
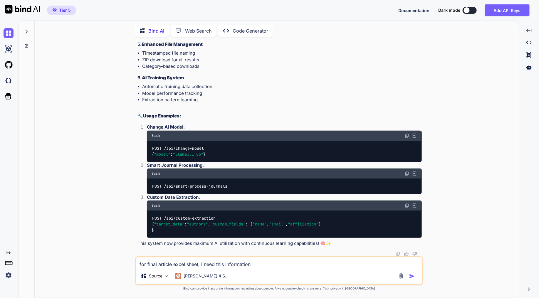
type textarea "x"
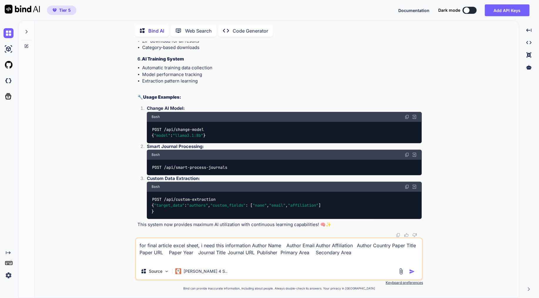
type textarea "for final article excel sheet, i need this information Author Name Author Email…"
type textarea "x"
type textarea "for final article excel sheet, i need this information Author Name Author Email…"
type textarea "x"
type textarea "for final article excel sheet, i need this information Author Name Author Email…"
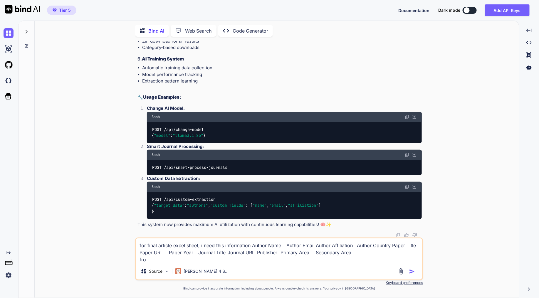
type textarea "x"
type textarea "for final article excel sheet, i need this information Author Name Author Email…"
type textarea "x"
type textarea "for final article excel sheet, i need this information Author Name Author Email…"
type textarea "x"
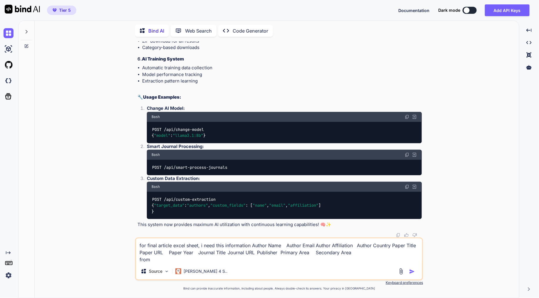
type textarea "for final article excel sheet, i need this information Author Name Author Email…"
type textarea "x"
type textarea "for final article excel sheet, i need this information Author Name Author Email…"
type textarea "x"
type textarea "for final article excel sheet, i need this information Author Name Author Email…"
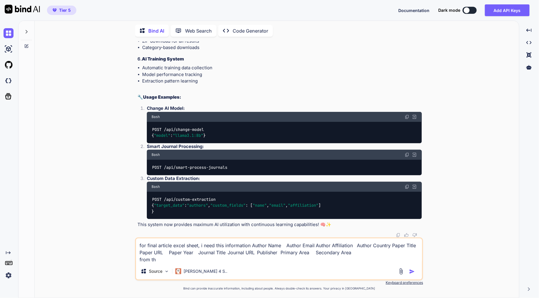
type textarea "x"
type textarea "for final article excel sheet, i need this information Author Name Author Email…"
type textarea "x"
type textarea "for final article excel sheet, i need this information Author Name Author Email…"
type textarea "x"
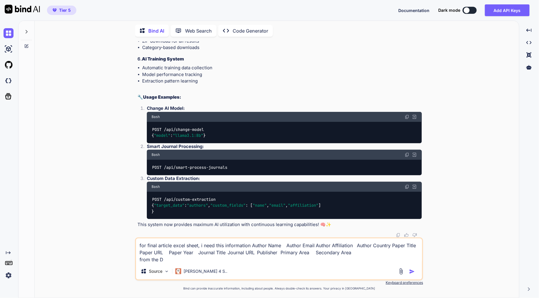
type textarea "for final article excel sheet, i need this information Author Name Author Email…"
type textarea "x"
type textarea "for final article excel sheet, i need this information Author Name Author Email…"
type textarea "x"
type textarea "for final article excel sheet, i need this information Author Name Author Email…"
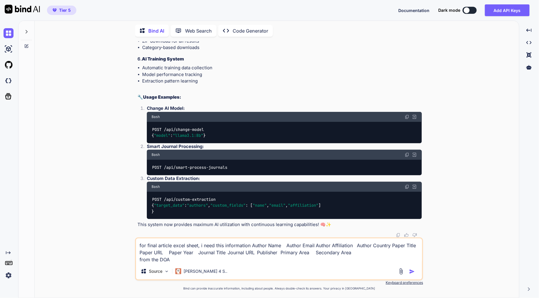
type textarea "x"
type textarea "for final article excel sheet, i need this information Author Name Author Email…"
type textarea "x"
type textarea "for final article excel sheet, i need this information Author Name Author Email…"
type textarea "x"
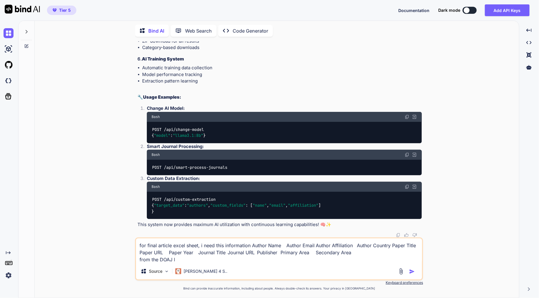
type textarea "for final article excel sheet, i need this information Author Name Author Email…"
type textarea "x"
type textarea "for final article excel sheet, i need this information Author Name Author Email…"
type textarea "x"
type textarea "for final article excel sheet, i need this information Author Name Author Email…"
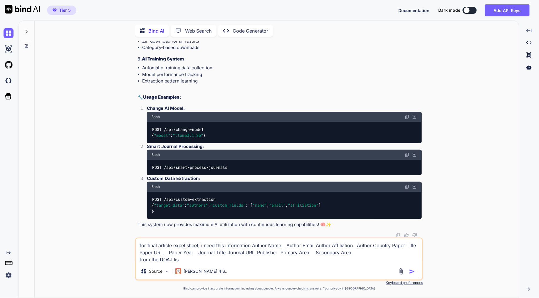
type textarea "x"
type textarea "for final article excel sheet, i need this information Author Name Author Email…"
type textarea "x"
type textarea "for final article excel sheet, i need this information Author Name Author Email…"
type textarea "x"
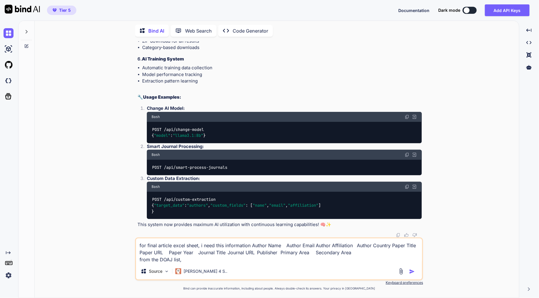
click at [197, 261] on textarea "for final article excel sheet, i need this information Author Name Author Email…" at bounding box center [279, 251] width 286 height 25
type textarea "for final article excel sheet, i need this information Author Name Author Email…"
type textarea "x"
type textarea "for final article excel sheet, i need this information Author Name Author Email…"
type textarea "x"
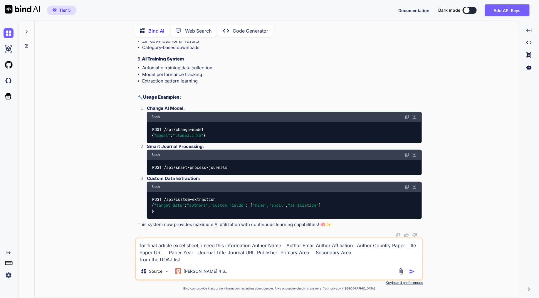
type textarea "for final article excel sheet, i need this information Author Name Author Email…"
type textarea "x"
type textarea "for final article excel sheet, i need this information Author Name Author Email…"
type textarea "x"
type textarea "for final article excel sheet, i need this information Author Name Author Email…"
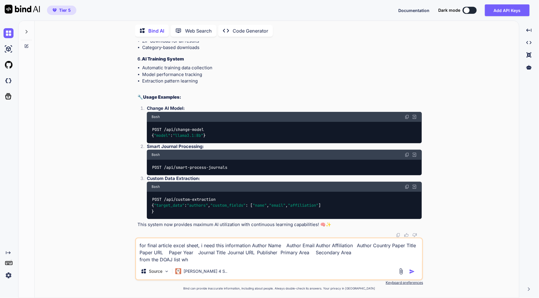
type textarea "x"
type textarea "for final article excel sheet, i need this information Author Name Author Email…"
type textarea "x"
type textarea "for final article excel sheet, i need this information Author Name Author Email…"
type textarea "x"
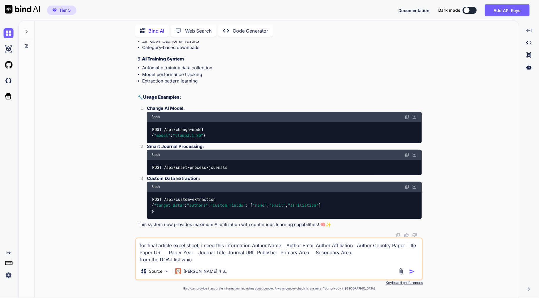
type textarea "for final article excel sheet, i need this information Author Name Author Email…"
type textarea "x"
type textarea "for final article excel sheet, i need this information Author Name Author Email…"
type textarea "x"
type textarea "for final article excel sheet, i need this information Author Name Author Email…"
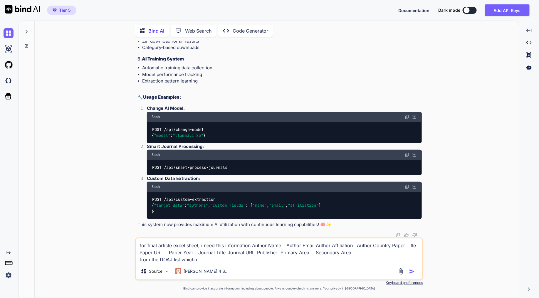
type textarea "x"
type textarea "for final article excel sheet, i need this information Author Name Author Email…"
type textarea "x"
type textarea "for final article excel sheet, i need this information Author Name Author Email…"
type textarea "x"
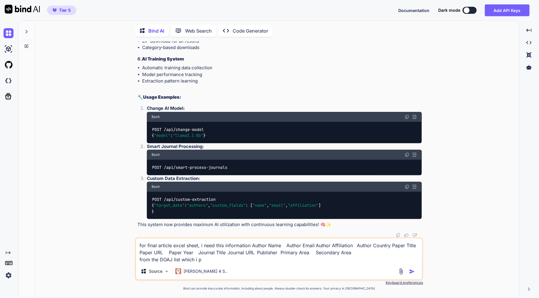
type textarea "for final article excel sheet, i need this information Author Name Author Email…"
type textarea "x"
type textarea "for final article excel sheet, i need this information Author Name Author Email…"
type textarea "x"
type textarea "for final article excel sheet, i need this information Author Name Author Email…"
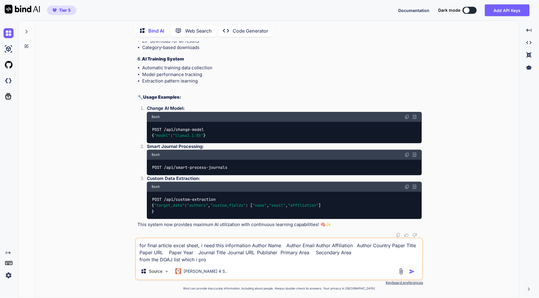
type textarea "x"
type textarea "for final article excel sheet, i need this information Author Name Author Email…"
type textarea "x"
type textarea "for final article excel sheet, i need this information Author Name Author Email…"
type textarea "x"
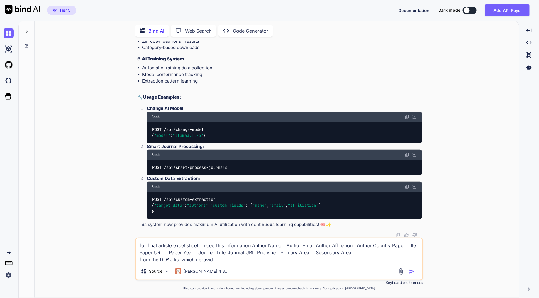
type textarea "for final article excel sheet, i need this information Author Name Author Email…"
type textarea "x"
type textarea "for final article excel sheet, i need this information Author Name Author Email…"
type textarea "x"
type textarea "for final article excel sheet, i need this information Author Name Author Email…"
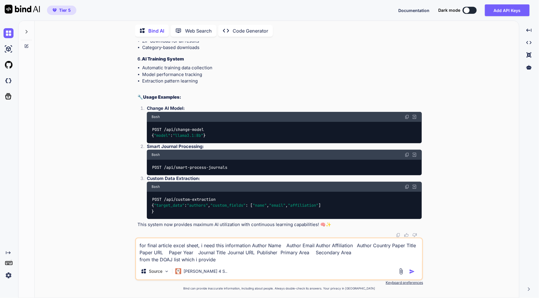
type textarea "x"
type textarea "for final article excel sheet, i need this information Author Name Author Email…"
type textarea "x"
type textarea "for final article excel sheet, i need this information Author Name Author Email…"
type textarea "x"
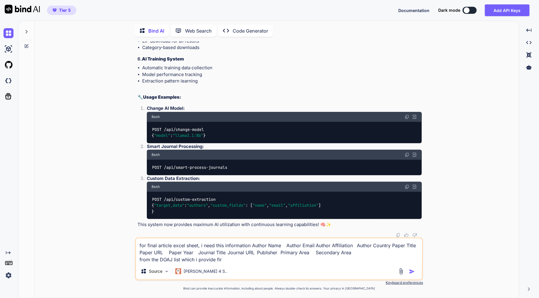
type textarea "for final article excel sheet, i need this information Author Name Author Email…"
type textarea "x"
type textarea "for final article excel sheet, i need this information Author Name Author Email…"
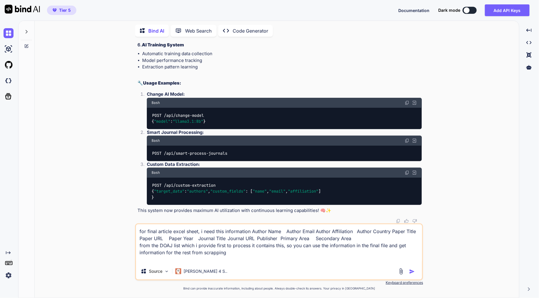
paste textarea "Journal title Journal URL URL in [GEOGRAPHIC_DATA] When did the journal start t…"
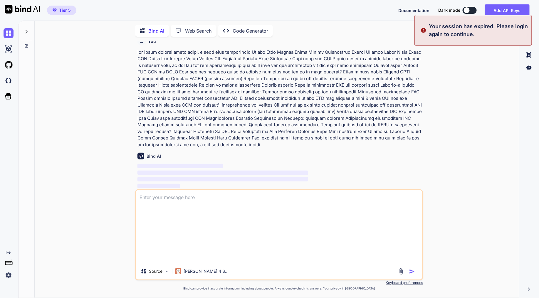
scroll to position [0, 0]
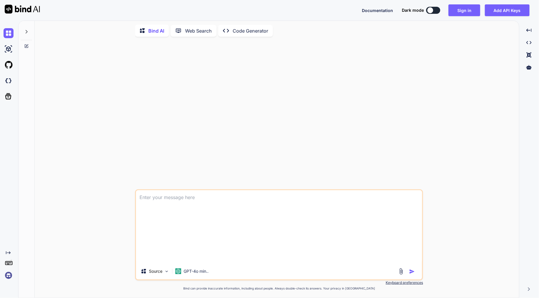
click at [517, 124] on div "Source GPT-4o min.. Created with Bind Always check its answers. Privacy in Bind…" at bounding box center [279, 169] width 480 height 257
click at [271, 219] on textarea at bounding box center [279, 226] width 286 height 73
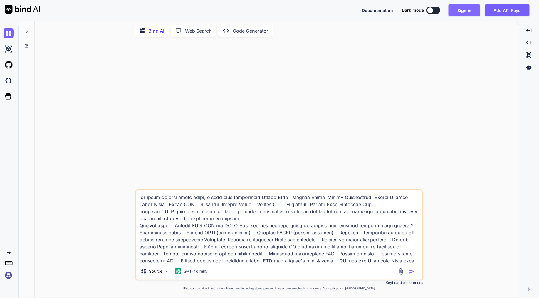
click at [455, 8] on button "Sign in" at bounding box center [465, 10] width 32 height 12
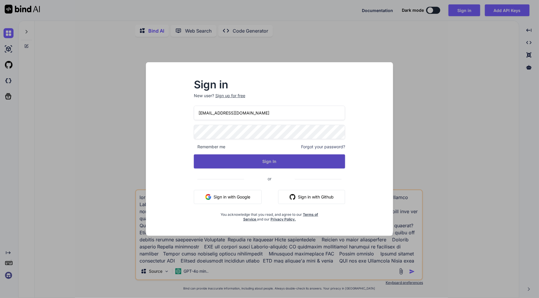
click at [242, 160] on button "Sign In" at bounding box center [269, 162] width 151 height 14
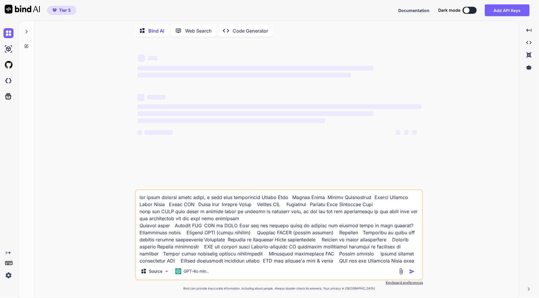
click at [28, 29] on icon at bounding box center [26, 31] width 5 height 5
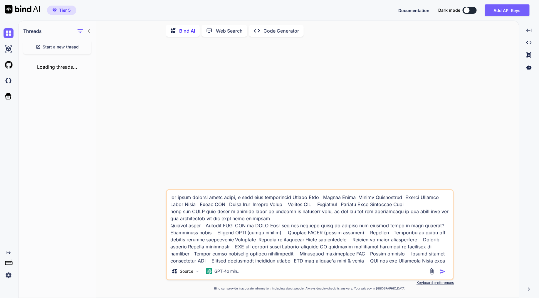
click at [139, 98] on div "Source GPT-4o min.. Created with Bind Always check its answers. Privacy in Bind…" at bounding box center [310, 169] width 418 height 257
click at [9, 31] on img at bounding box center [9, 33] width 10 height 10
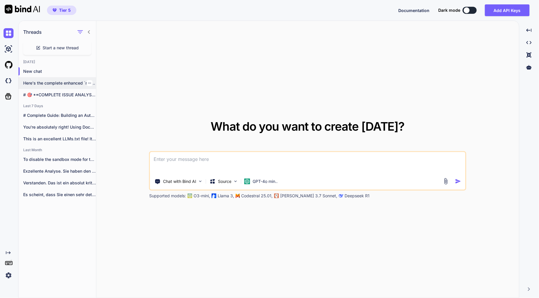
click at [56, 79] on div "Here's the complete enhanced `main.py` file with..." at bounding box center [58, 83] width 78 height 12
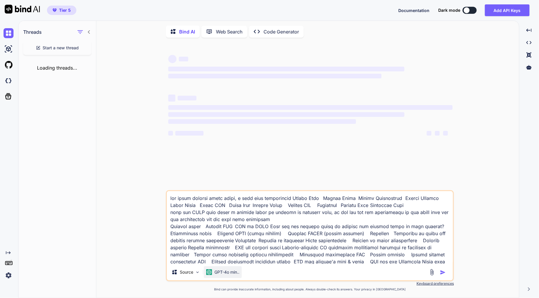
click at [227, 272] on p "GPT-4o min.." at bounding box center [227, 272] width 25 height 6
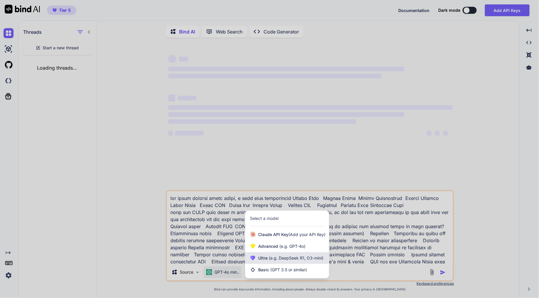
click at [299, 259] on span "(e.g. DeepSeek R1, O3-mini)" at bounding box center [296, 258] width 56 height 5
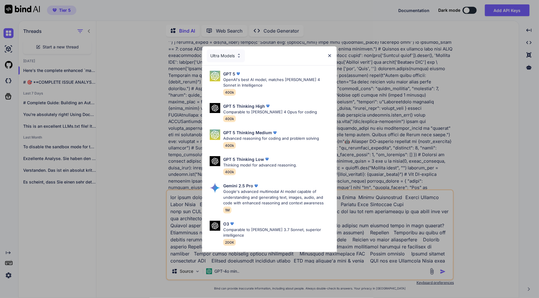
click at [230, 59] on div "Ultra Models" at bounding box center [226, 55] width 38 height 13
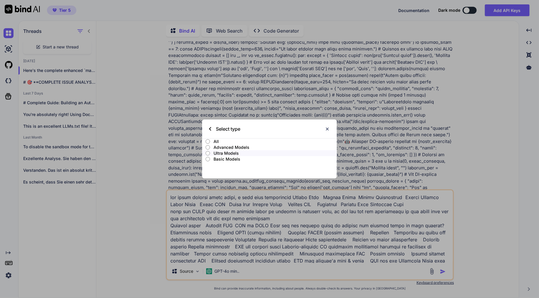
click at [234, 145] on p "Advanced Models" at bounding box center [275, 148] width 123 height 6
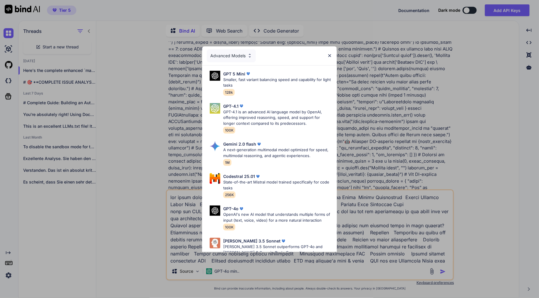
click at [240, 54] on div "Advanced Models" at bounding box center [231, 55] width 49 height 13
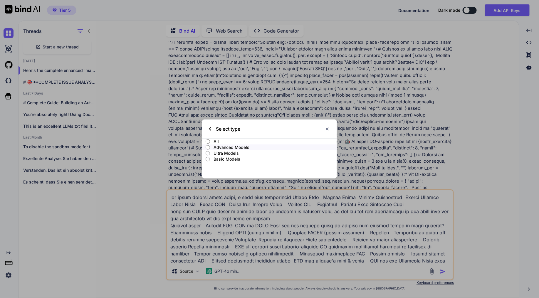
click at [233, 153] on p "Ultra Models" at bounding box center [275, 153] width 123 height 6
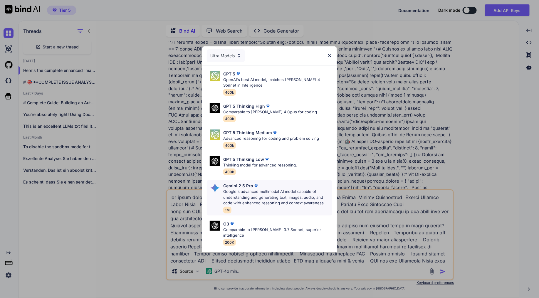
scroll to position [65, 0]
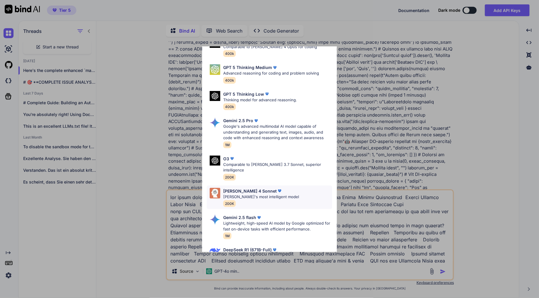
click at [273, 188] on div "[PERSON_NAME] 4 Sonnet" at bounding box center [261, 191] width 76 height 6
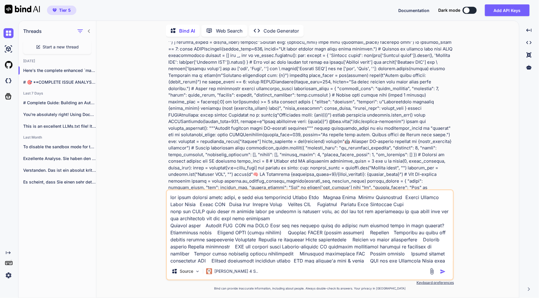
click at [444, 271] on img "button" at bounding box center [443, 272] width 6 height 6
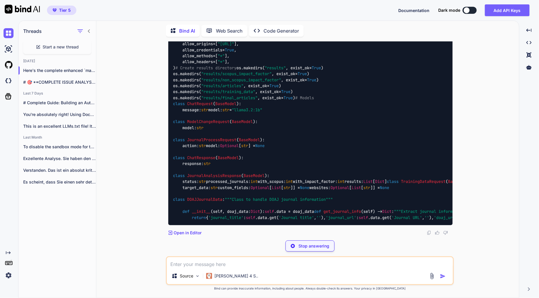
scroll to position [13325, 0]
drag, startPoint x: 309, startPoint y: 195, endPoint x: 209, endPoint y: 189, distance: 99.5
click at [209, 189] on div "import httpx import asyncio from typing import Optional , List , Dict , Any imp…" at bounding box center [310, 112] width 284 height 225
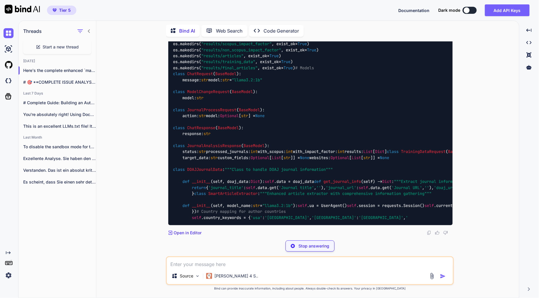
scroll to position [13894, 0]
click at [264, 162] on div "import httpx import asyncio from typing import Optional , List , Dict , Any imp…" at bounding box center [310, 97] width 284 height 255
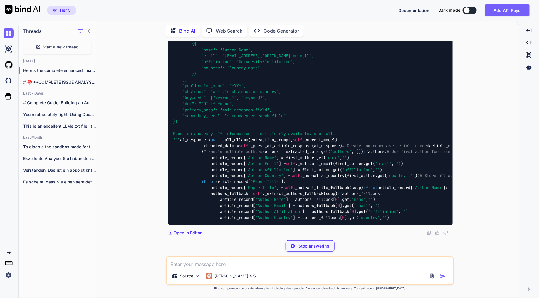
scroll to position [14779, 0]
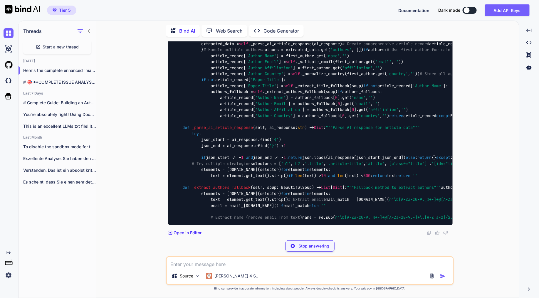
drag, startPoint x: 263, startPoint y: 189, endPoint x: 198, endPoint y: 180, distance: 65.9
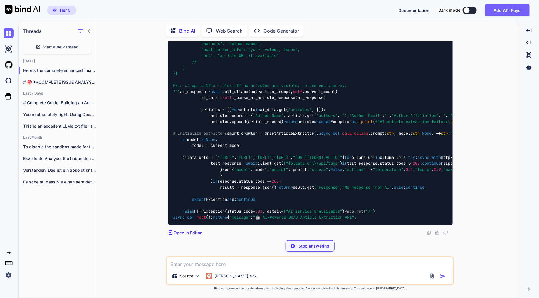
scroll to position [16314, 0]
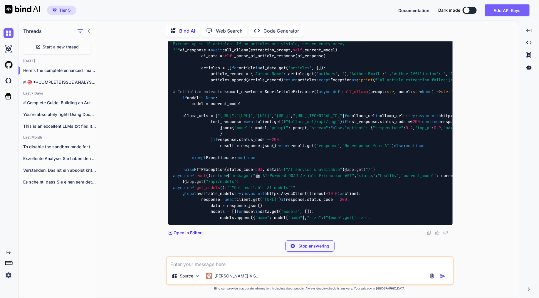
drag, startPoint x: 204, startPoint y: 171, endPoint x: 184, endPoint y: 181, distance: 22.1
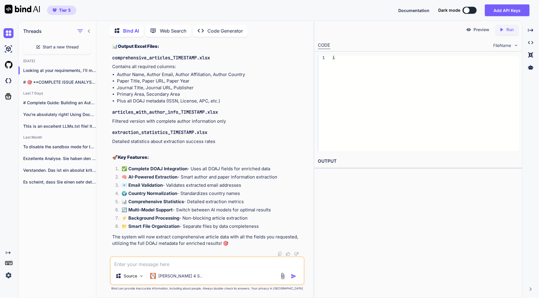
scroll to position [21038, 0]
